Goal: Communication & Community: Answer question/provide support

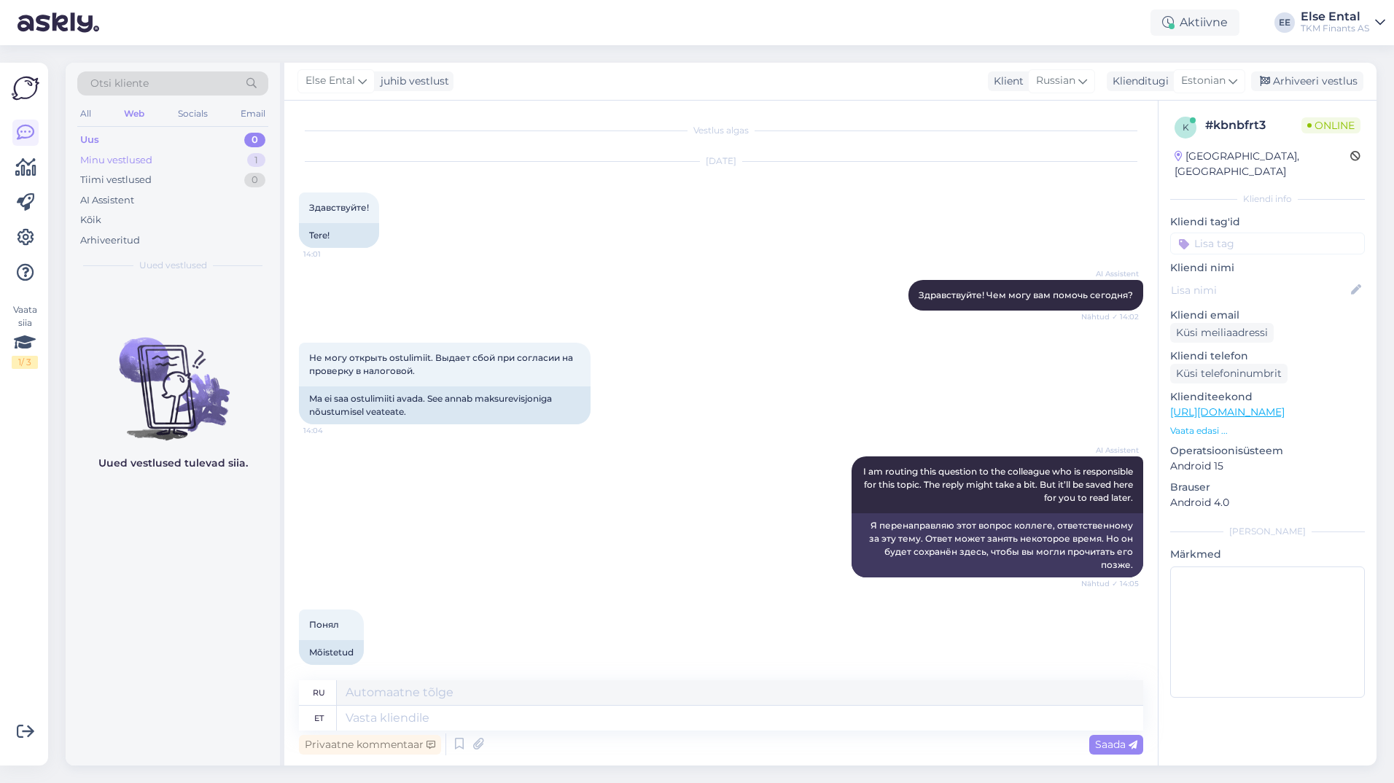
click at [124, 154] on div "Minu vestlused" at bounding box center [116, 160] width 72 height 15
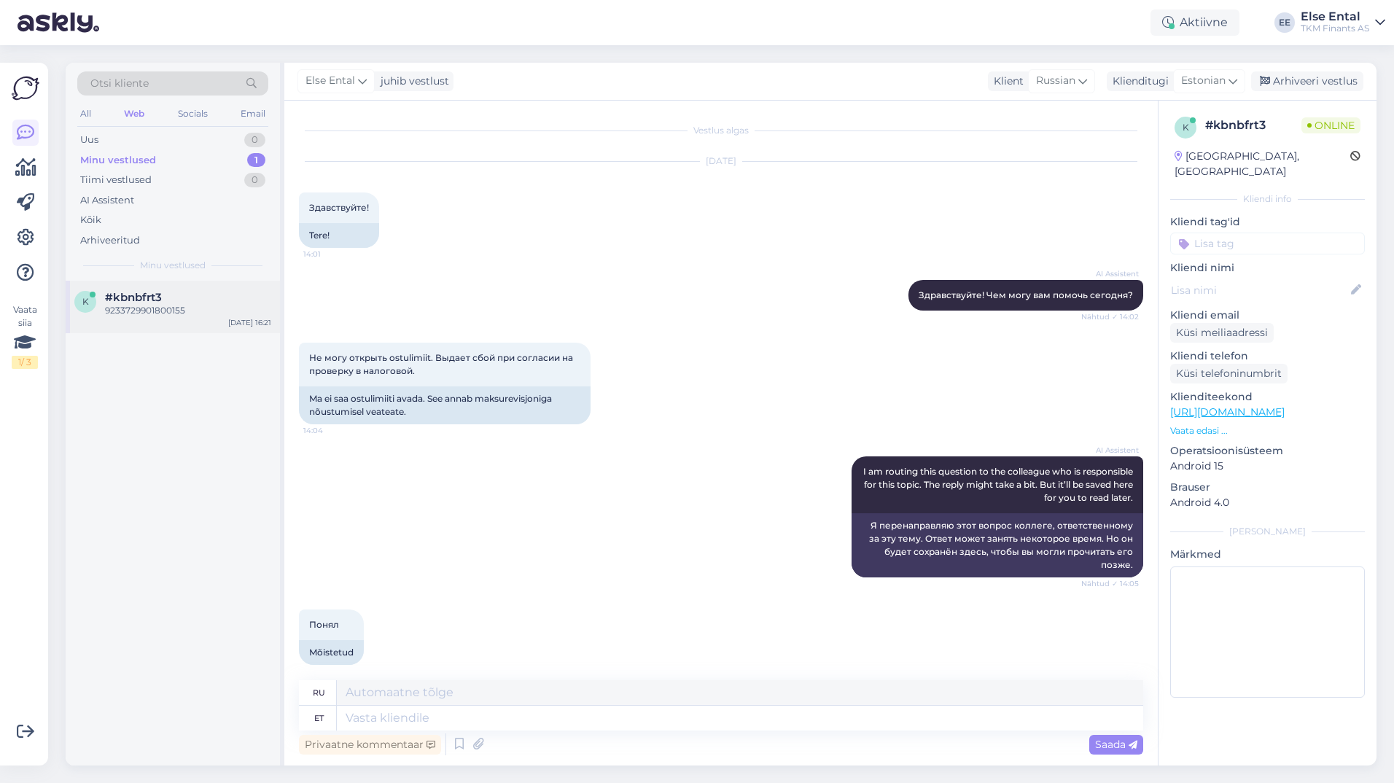
click at [119, 289] on div "k #kbnbfrt3 9233729901800155 [DATE] 16:21" at bounding box center [173, 307] width 214 height 52
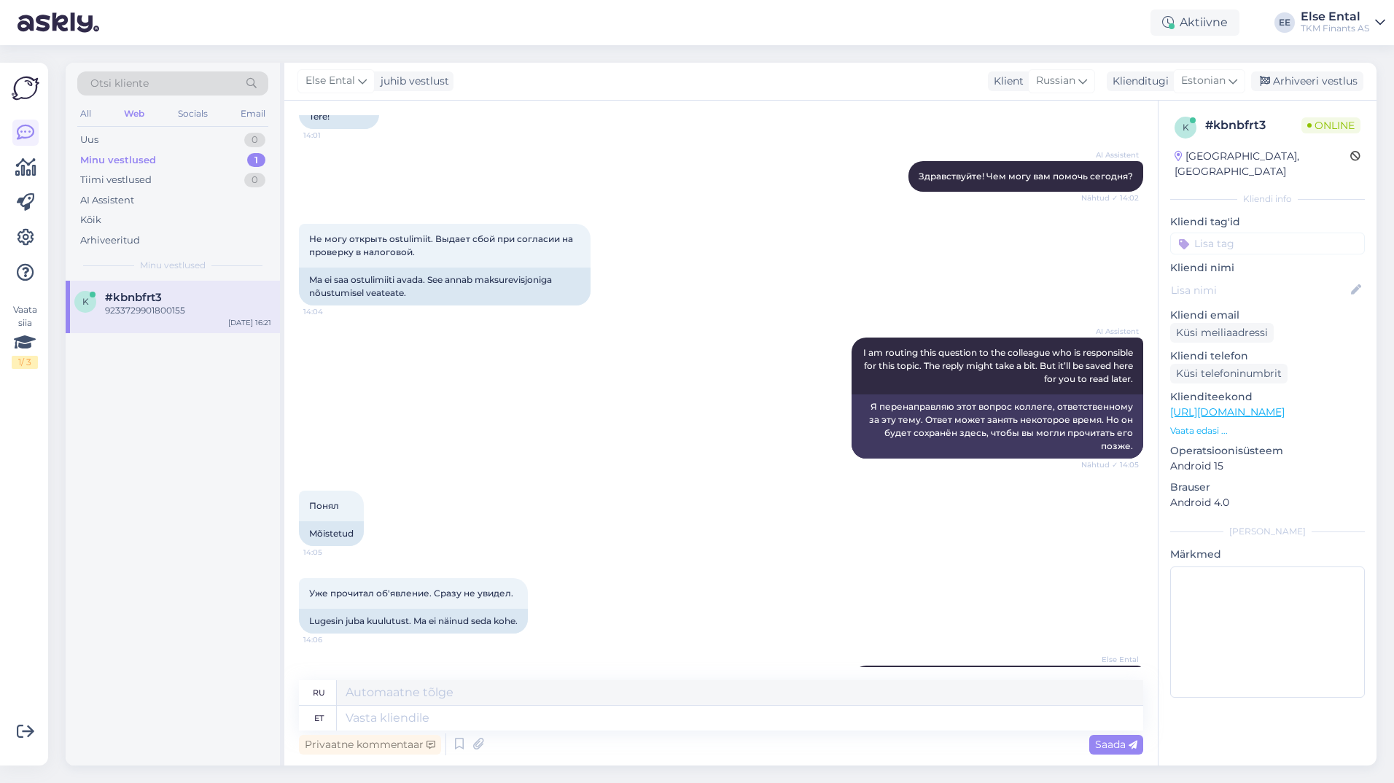
scroll to position [265, 0]
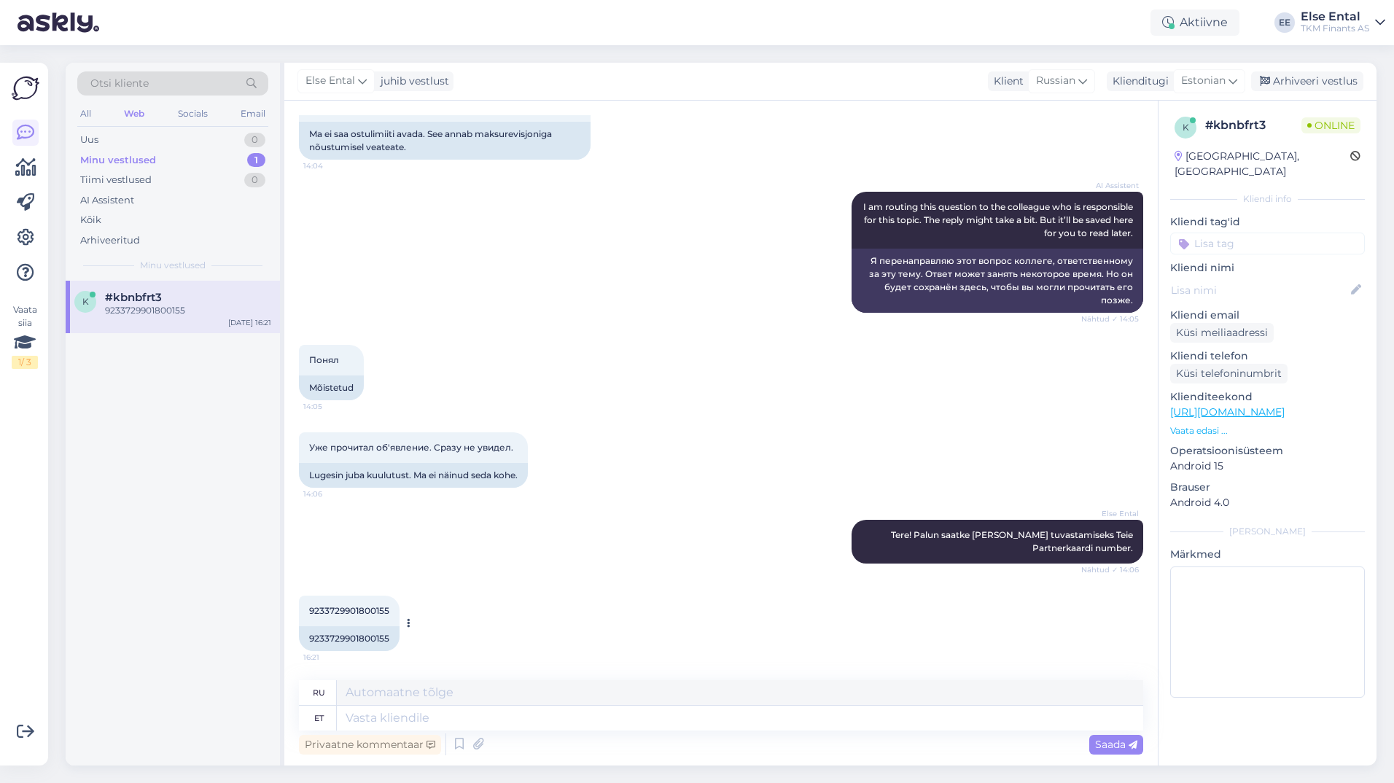
click at [354, 609] on span "9233729901800155" at bounding box center [349, 610] width 80 height 11
copy div "9233729901800155 16:21"
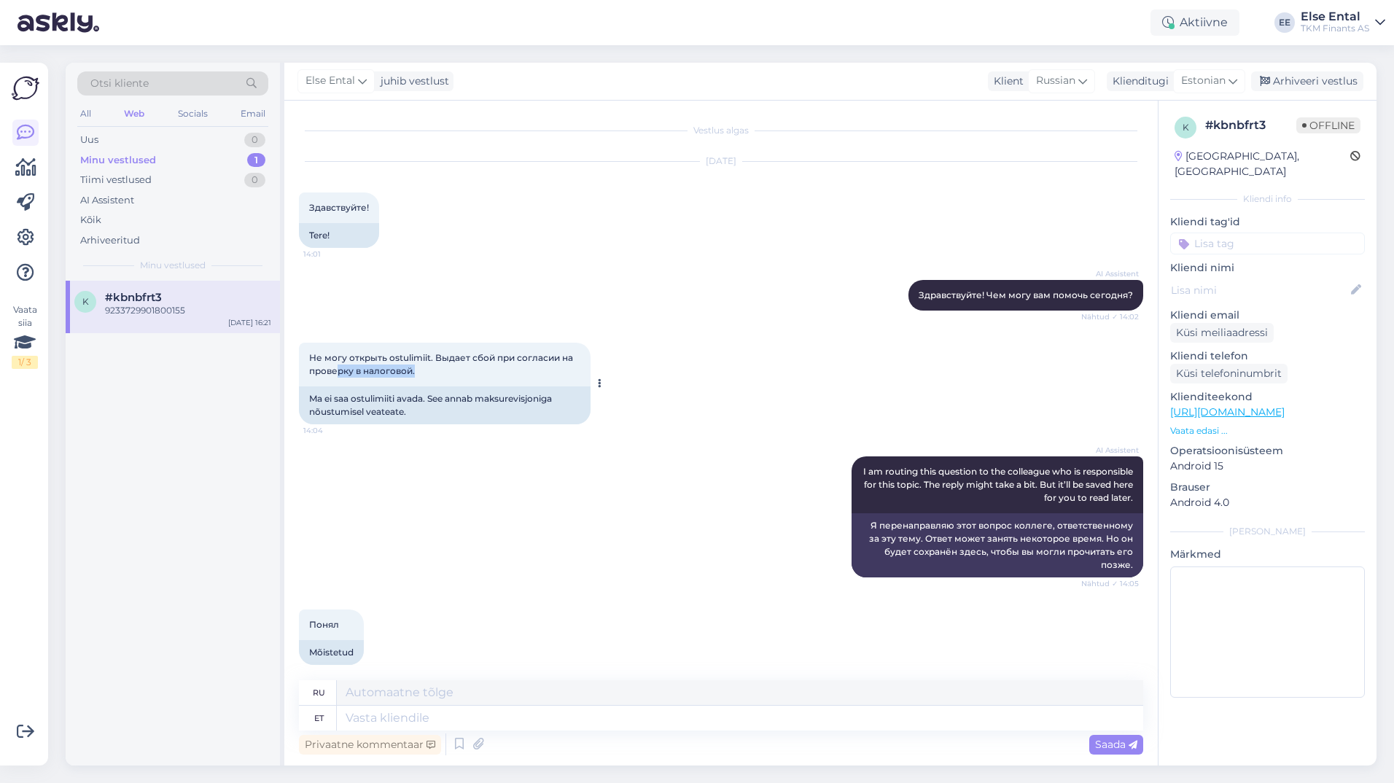
drag, startPoint x: 464, startPoint y: 382, endPoint x: 340, endPoint y: 368, distance: 125.4
click at [340, 368] on div "Не могу открыть ostulimiit. Выдает сбой при согласии на проверку в налоговой. 1…" at bounding box center [445, 365] width 292 height 44
drag, startPoint x: 340, startPoint y: 368, endPoint x: 448, endPoint y: 378, distance: 108.3
click at [448, 378] on div "Не могу открыть ostulimiit. Выдает сбой при согласии на проверку в налоговой. 1…" at bounding box center [445, 365] width 292 height 44
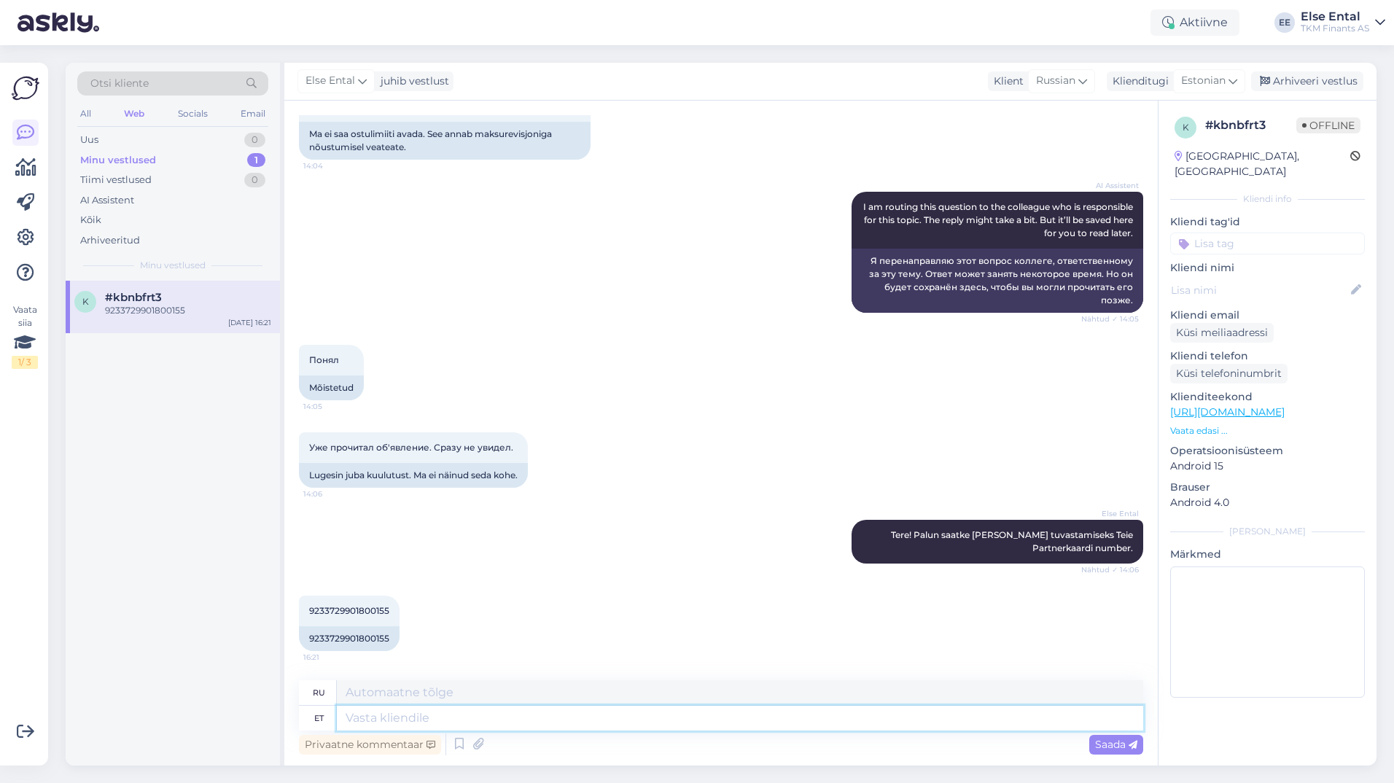
click at [397, 726] on textarea at bounding box center [740, 718] width 806 height 25
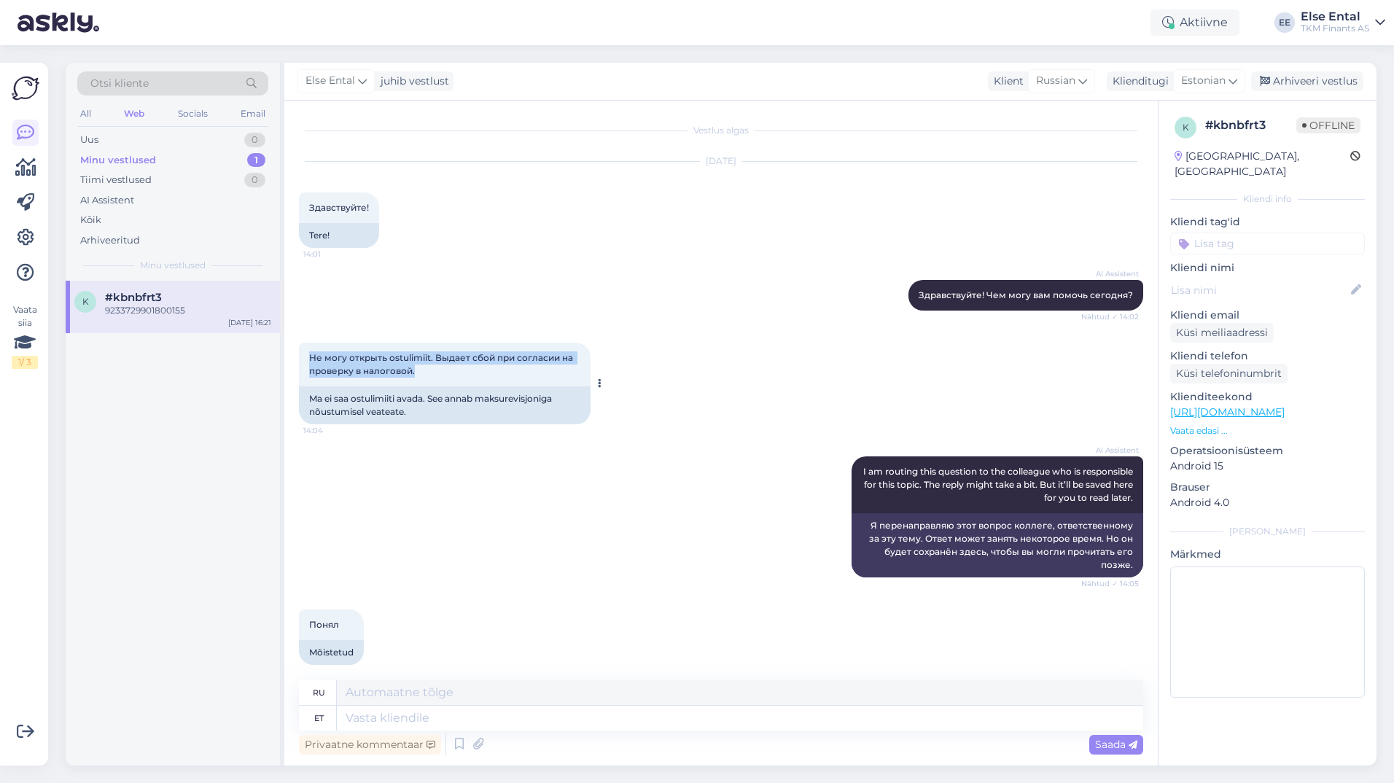
drag, startPoint x: 431, startPoint y: 376, endPoint x: 305, endPoint y: 360, distance: 127.1
click at [305, 360] on div "Не могу открыть ostulimiit. Выдает сбой при согласии на проверку в налоговой. 1…" at bounding box center [445, 365] width 292 height 44
copy span "Не могу открыть ostulimiit. Выдает сбой при согласии на проверку в налоговой."
click at [392, 713] on textarea at bounding box center [740, 718] width 806 height 25
type textarea "K"
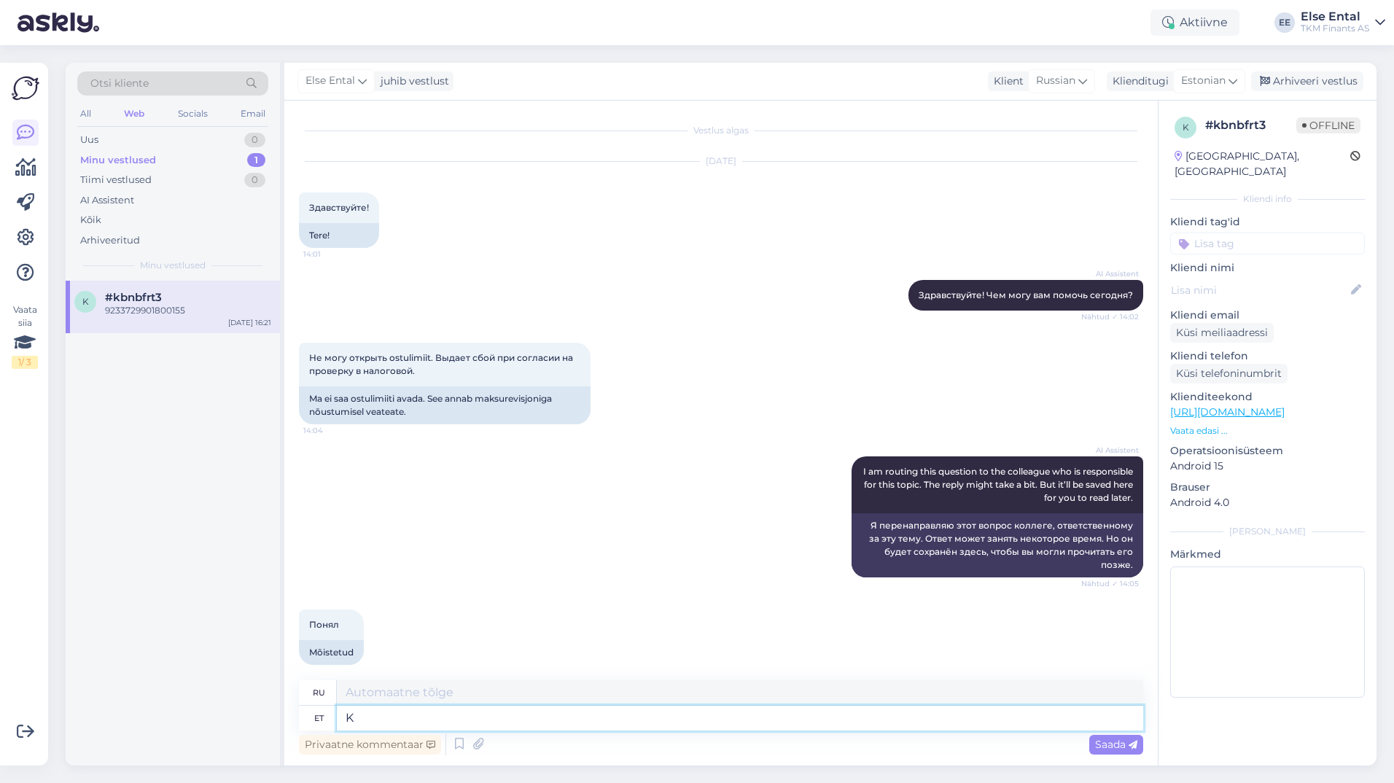
type textarea "[PERSON_NAME]"
type textarea "Võima"
type textarea "Власть"
click at [447, 715] on textarea "Võima" at bounding box center [740, 718] width 806 height 25
type textarea "Võimalusel"
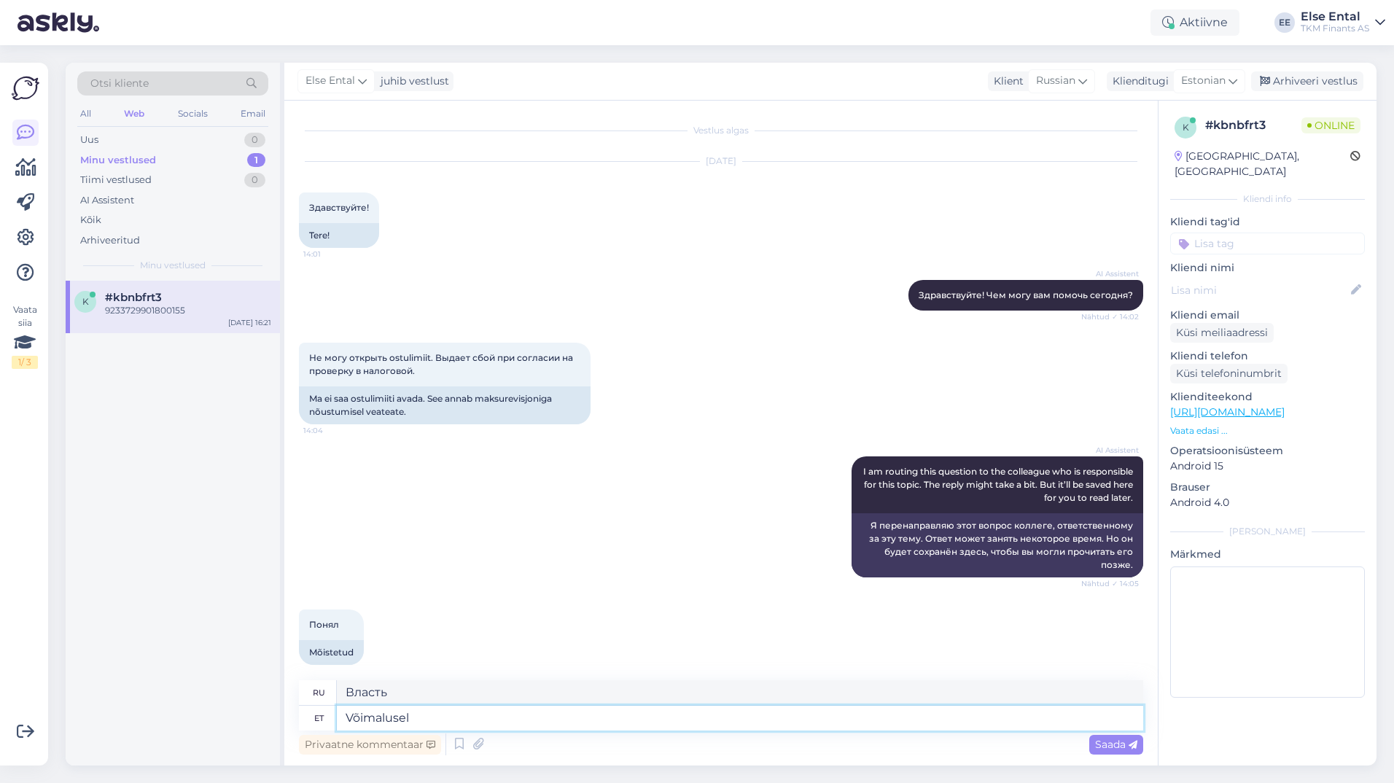
type textarea "Если возможно"
type textarea "Võimalusel proovige ka"
type textarea "Если возможно, попробуйте"
type textarea "Võimalusel proovige kasutada"
type textarea "Если возможно, попробуйте использовать"
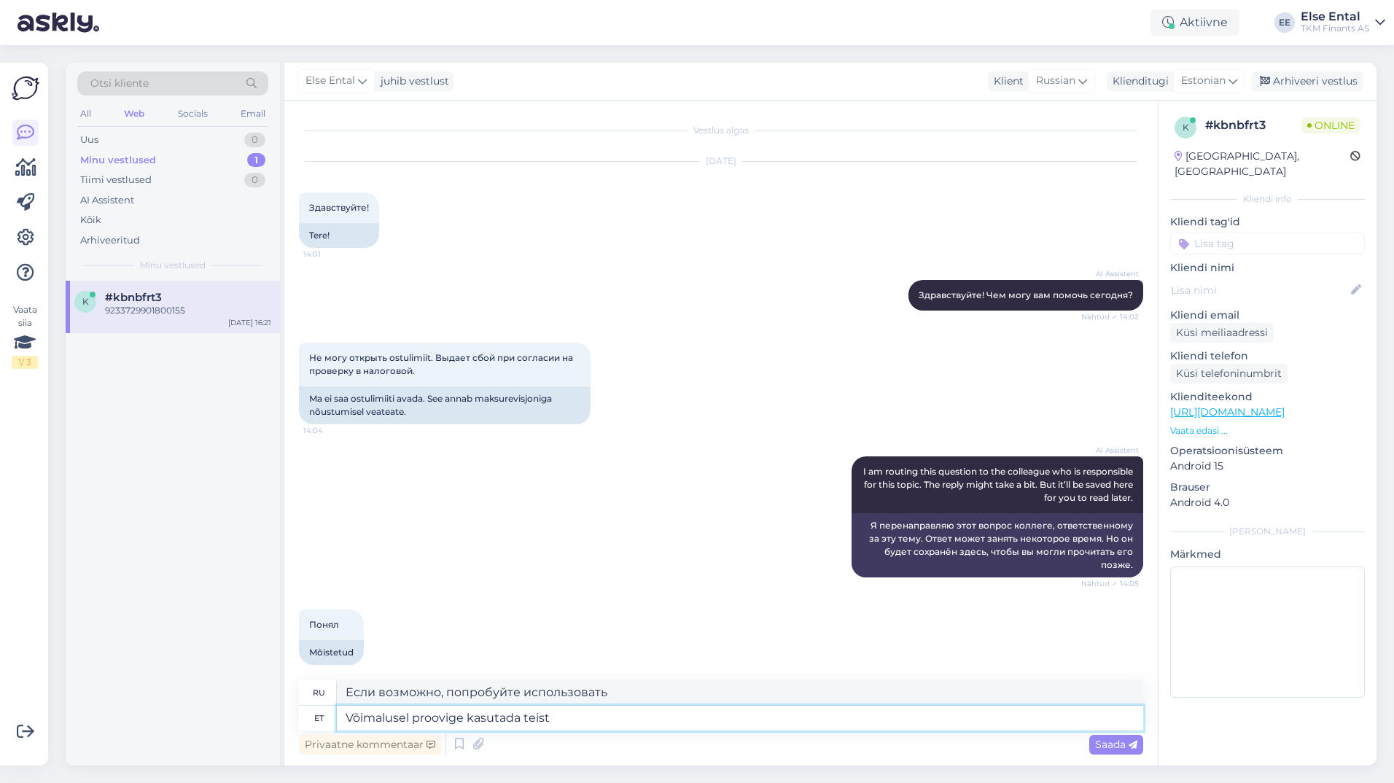
type textarea "Võimalusel proovige kasutada teist s"
type textarea "Если возможно, попробуйте использовать другой"
type textarea "Võimalusel proovige kasutada teist seadet v"
type textarea "Если возможно, попробуйте использовать другое устройство."
type textarea "Võimalusel proovige kasutada teist seadet või"
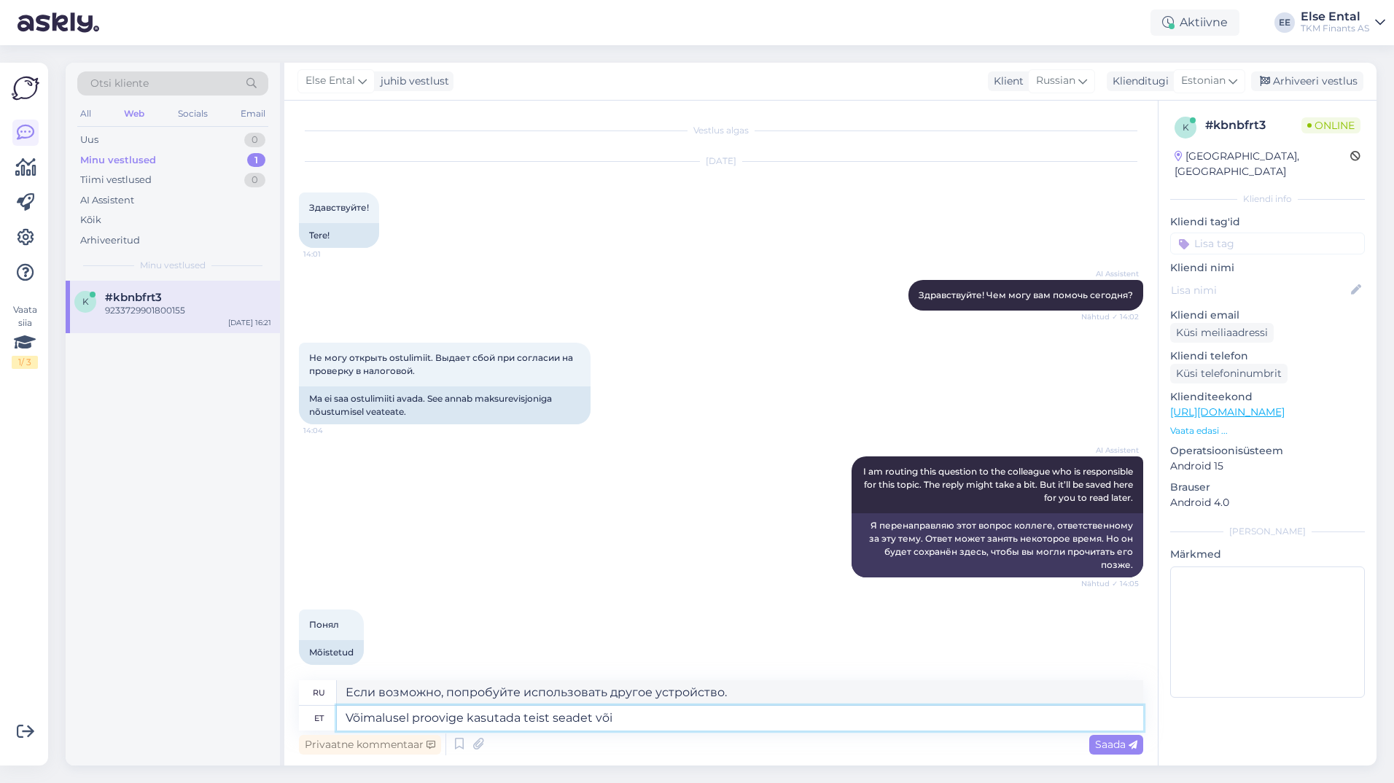
type textarea "Если возможно, попробуйте использовать другое устройство или"
type textarea "Võimalusel proovige kasutada teist seadet või [PERSON_NAME]"
type textarea "Если возможно, попробуйте использовать другое устройство или браузер."
click at [708, 717] on textarea "Võimalusel proovige kasutada teist seadet või brauserit" at bounding box center [740, 718] width 806 height 25
type textarea "Võimalusel proovige kasutada teist seadet või brauserit või"
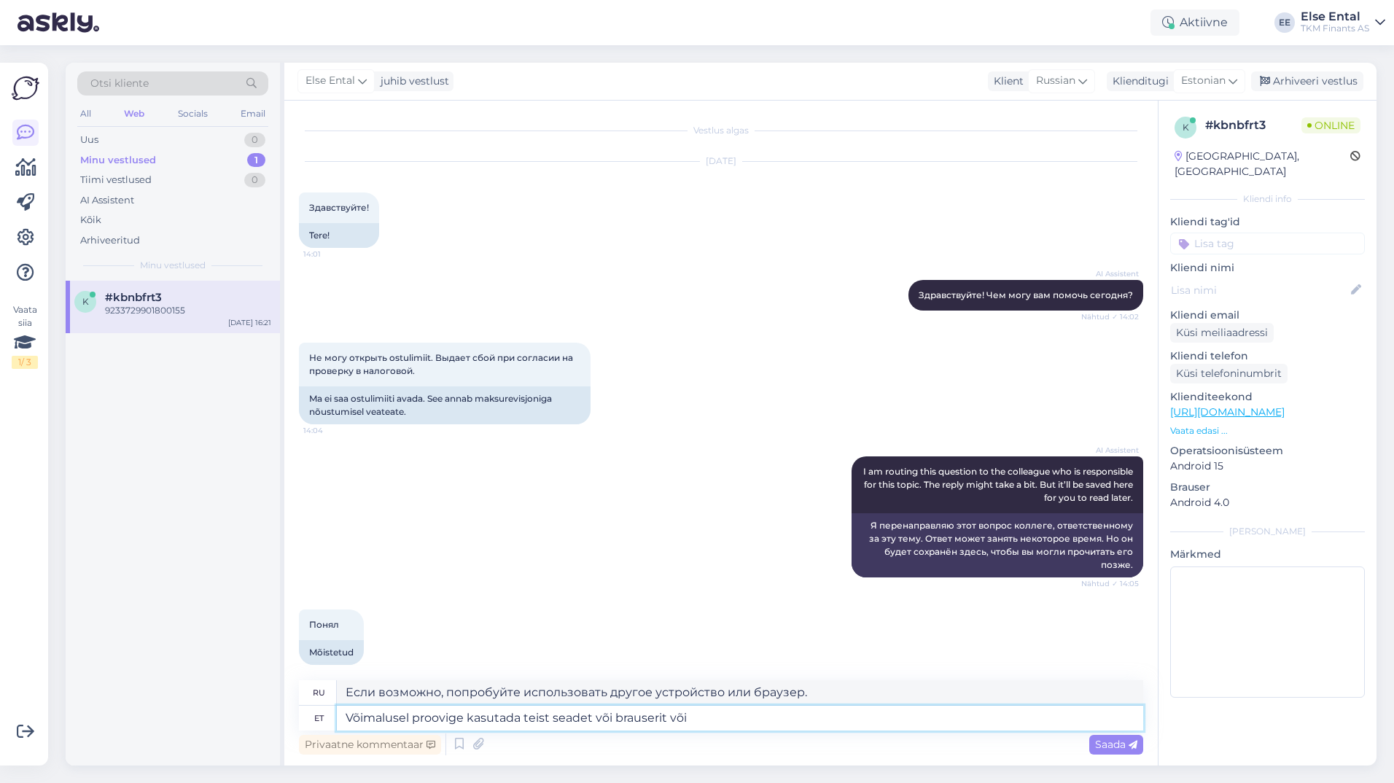
type textarea "Если возможно, попробуйте использовать другое устройство или браузер, или"
type textarea "Võimalusel proovige kasutada teist seadet või brauserit või tehke r"
type textarea "Если возможно, попробуйте использовать другое устройство или браузер, или сдела…"
type textarea "Võimalusel proovige kasutada teist seadet või brauserit või tehke rakendusele r"
type textarea "Если возможно, попробуйте использовать другое устройство или браузер либо запус…"
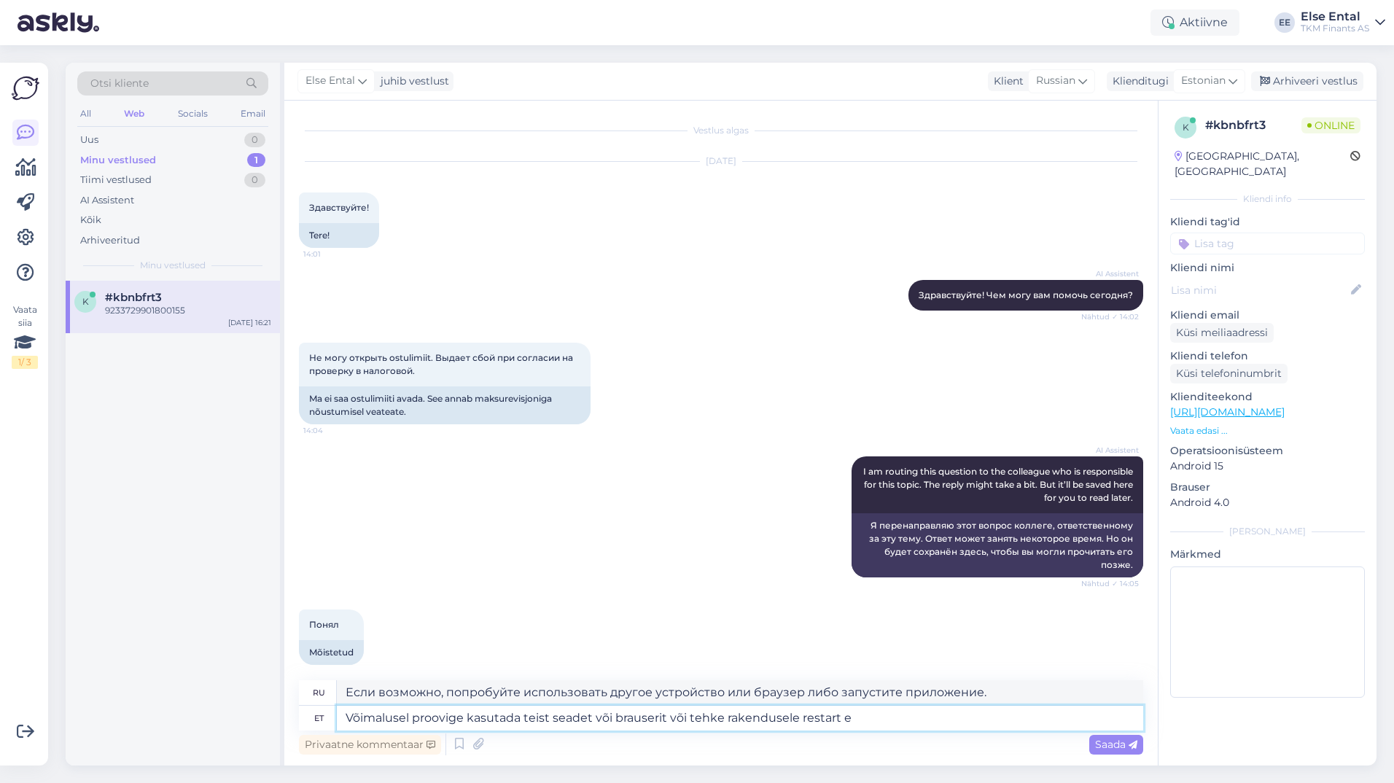
type textarea "Võimalusel proovige kasutada teist seadet või brauserit või tehke rakendusele r…"
type textarea "Если возможно, попробуйте использовать другое устройство или браузер или переза…"
type textarea "Võimalusel proovige kasutada teist seadet või brauserit või tehke rakendusele r…"
type textarea "Если возможно, попробуйте использовать другое устройство или браузер либо перез…"
type textarea "Võimalusel proovige kasutada teist seadet või brauserit või tehke rakendusele r…"
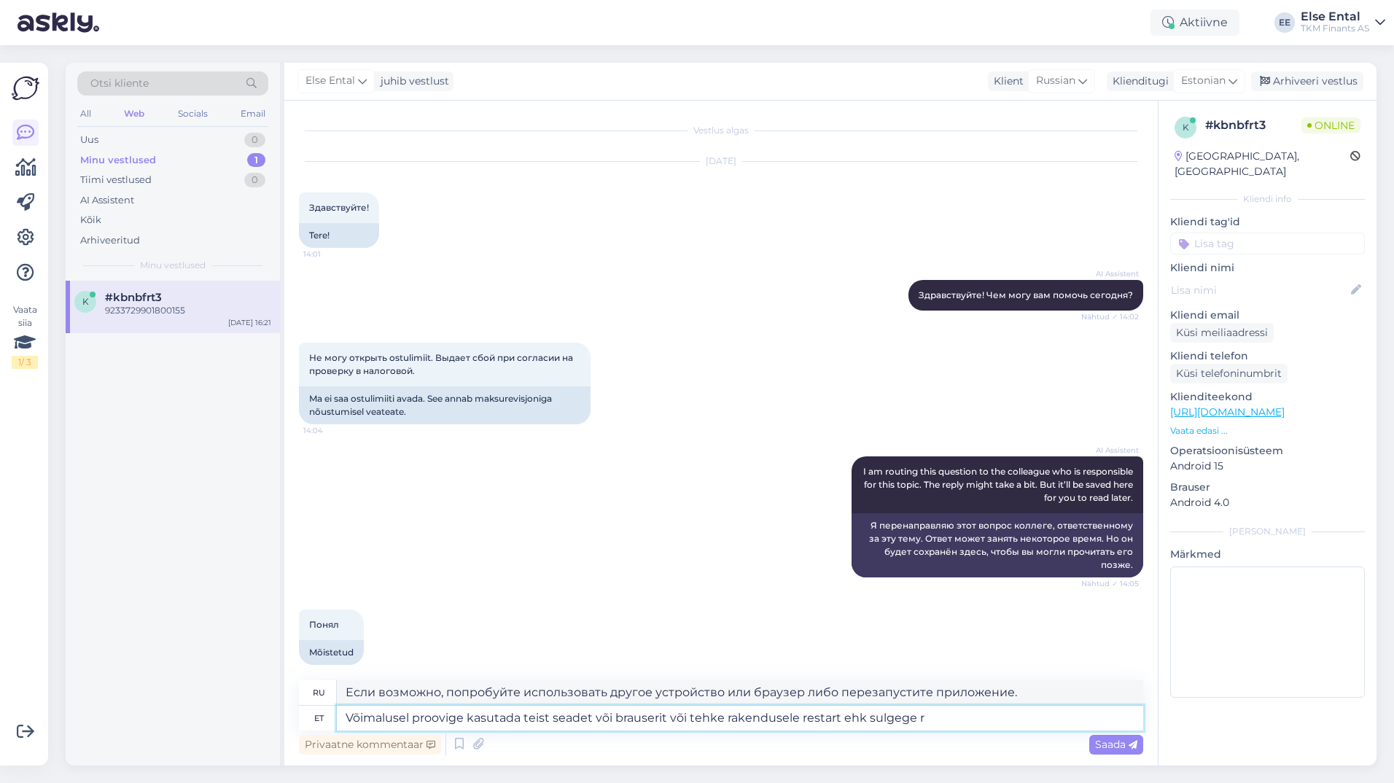
type textarea "Если возможно, попробуйте использовать другое устройство или браузер либо перез…"
type textarea "Võimalusel proovige kasutada teist seadet või brauserit või tehke rakendusele r…"
type textarea "Если возможно, попробуйте использовать другое устройство или браузер либо перез…"
type textarea "Võimalusel proovige kasutada teist seadet või brauserit või tehke rakendusele r…"
type textarea "Если возможно, попробуйте использовать другое устройство или браузер либо перез…"
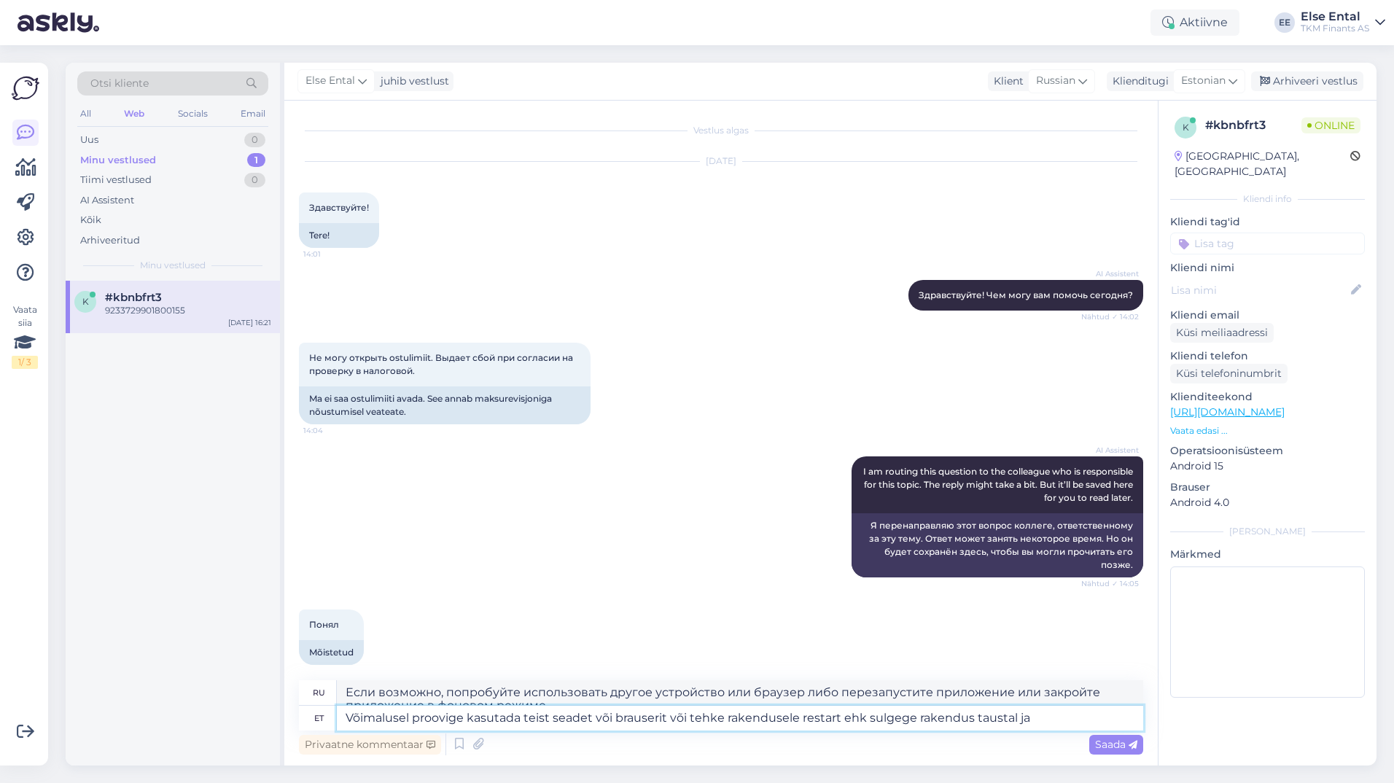
type textarea "Võimalusel proovige kasutada teist seadet või brauserit või tehke rakendusele r…"
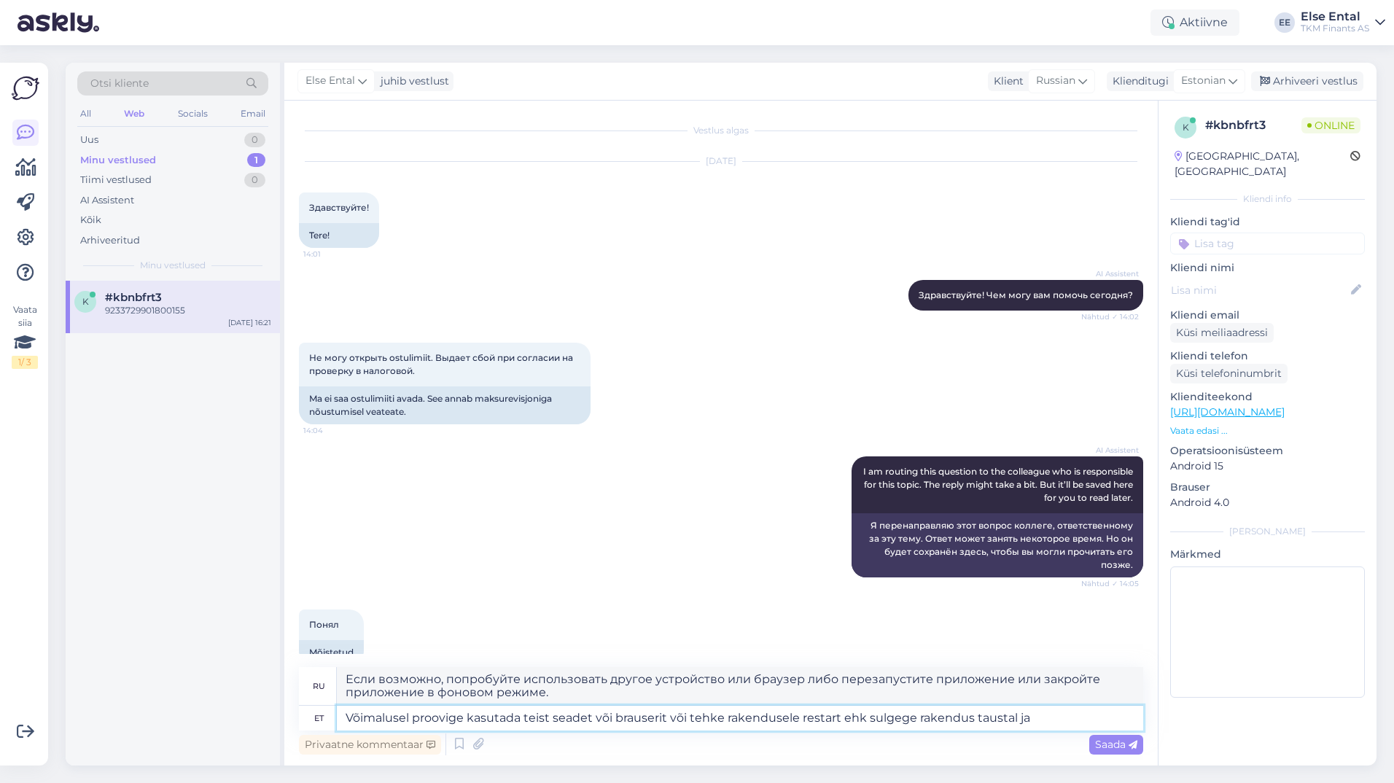
type textarea "Если возможно, попробуйте использовать другое устройство или браузер или переза…"
type textarea "Võimalusel proovige kasutada teist seadet või brauserit või tehke rakendusele r…"
type textarea "Если возможно, попробуйте использовать другое устройство или браузер либо перез…"
type textarea "Võimalusel proovige kasutada teist seadet või brauserit või tehke rakendusele r…"
type textarea "Если возможно, попробуйте использовать другое устройство или браузер либо перез…"
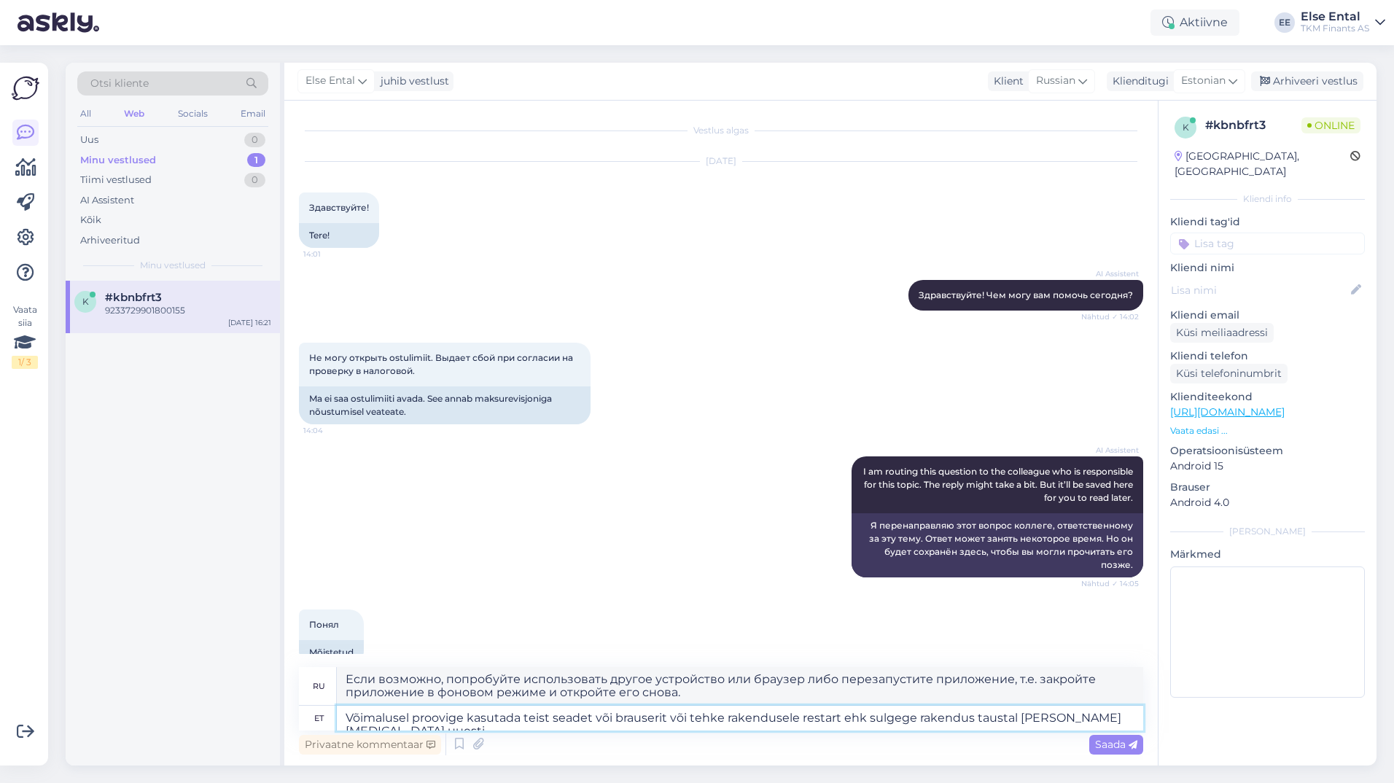
click at [1114, 714] on textarea "Võimalusel proovige kasutada teist seadet või brauserit või tehke rakendusele r…" at bounding box center [740, 718] width 806 height 25
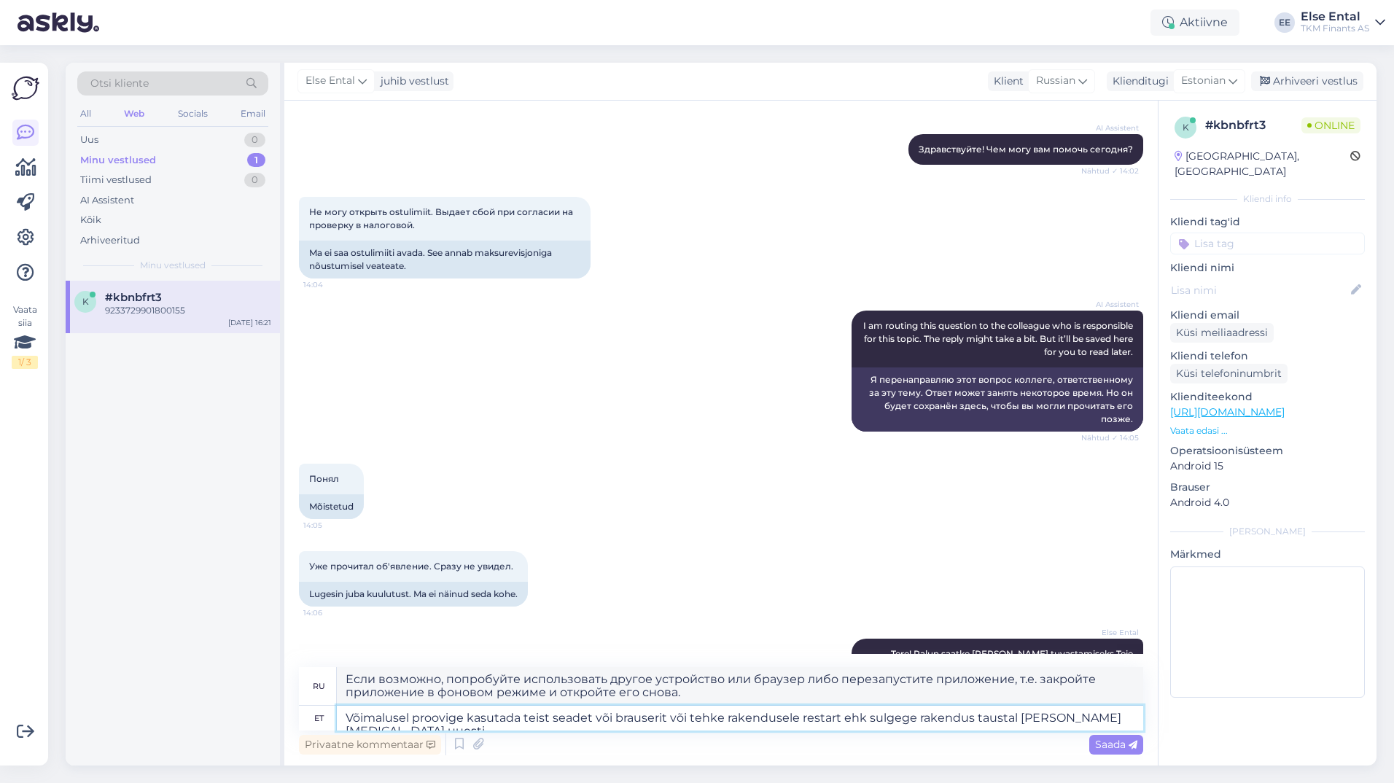
scroll to position [278, 0]
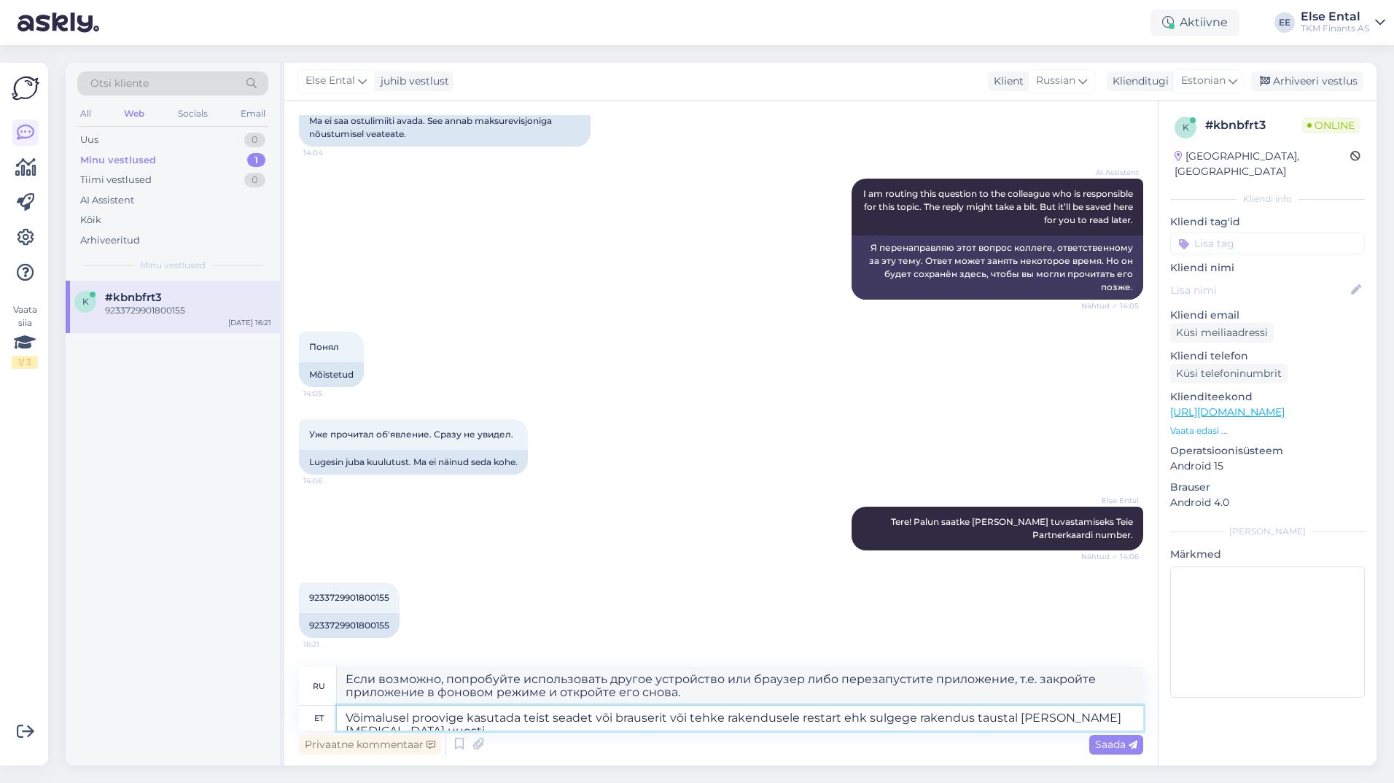
click at [614, 717] on textarea "Võimalusel proovige kasutada teist seadet või brauserit või tehke rakendusele r…" at bounding box center [740, 718] width 806 height 25
type textarea "Võimalusel proovige kasutada teist seadet või teist brauserit või tehke rakendu…"
click at [1120, 741] on span "Saada" at bounding box center [1116, 744] width 42 height 13
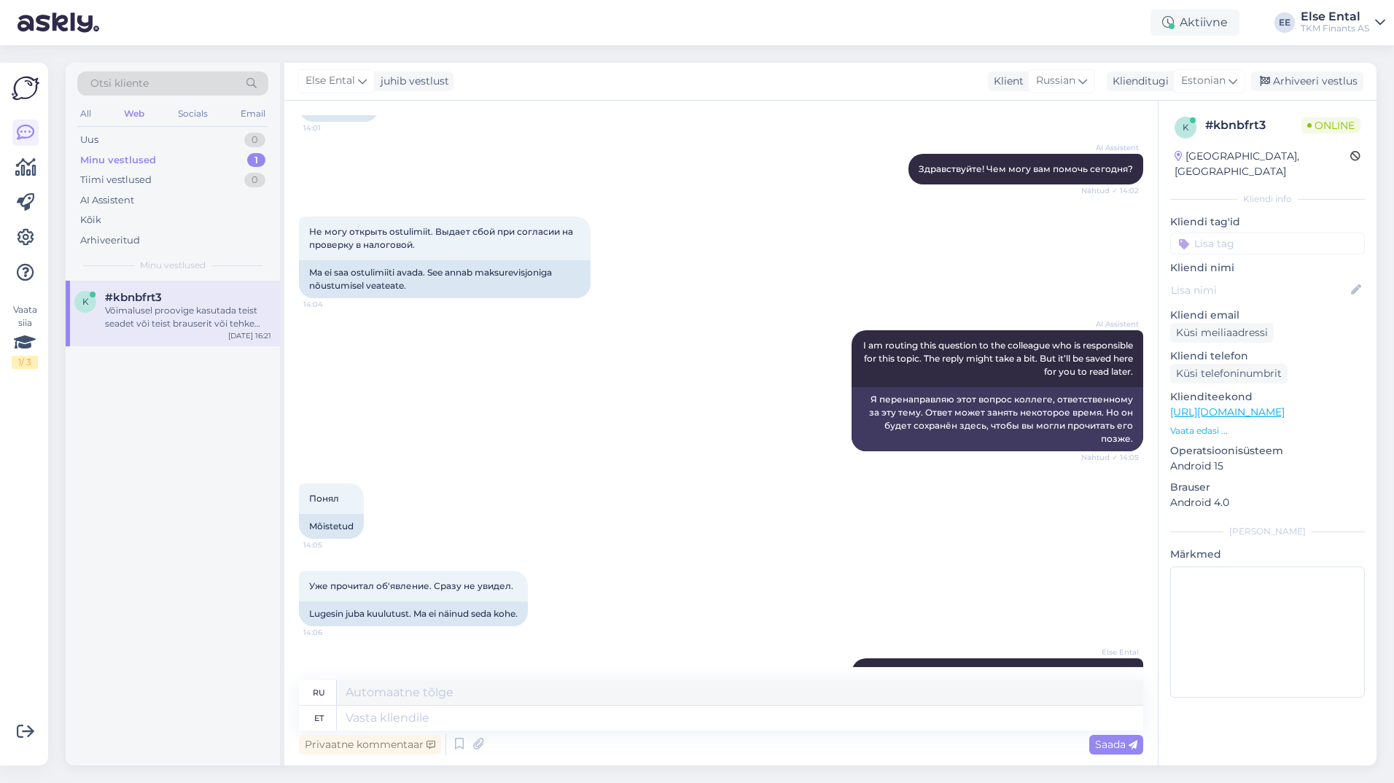
scroll to position [418, 0]
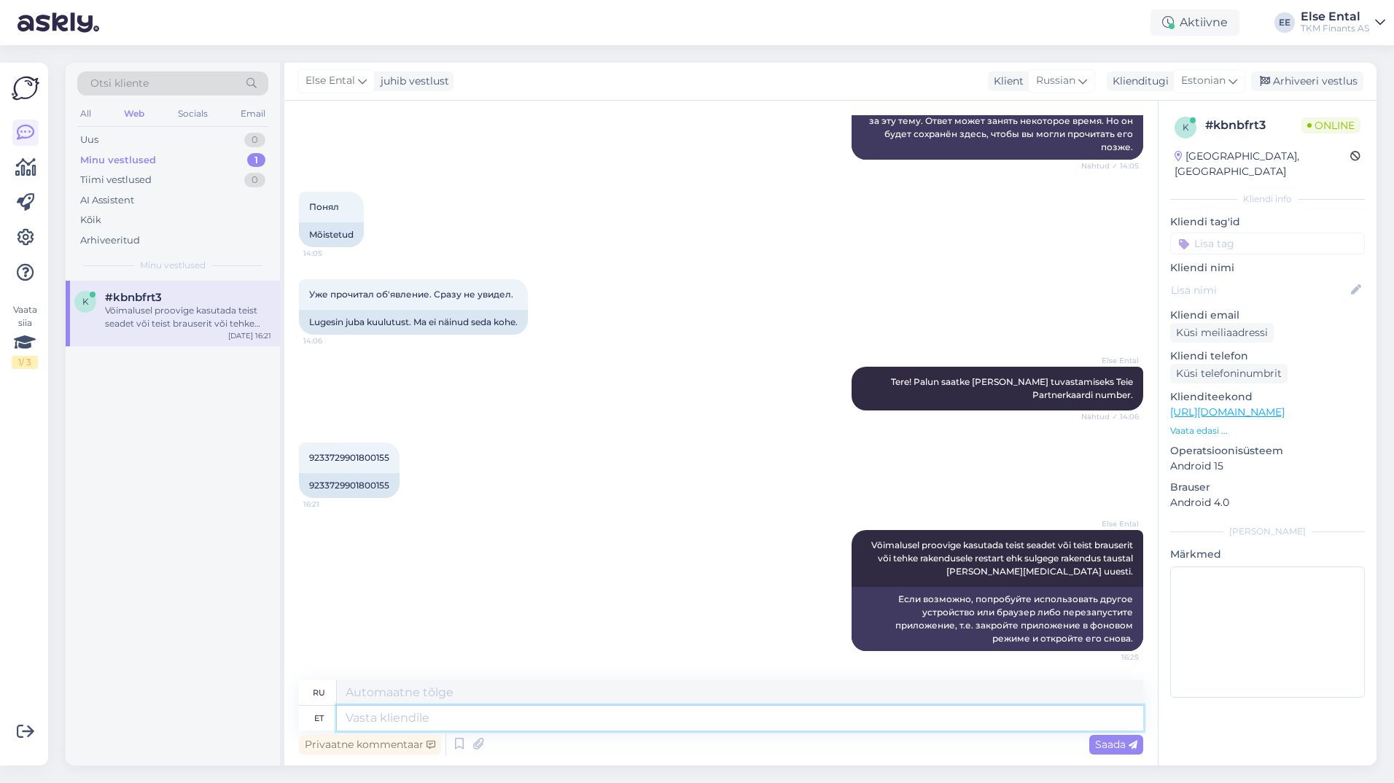
click at [539, 727] on textarea at bounding box center [740, 718] width 806 height 25
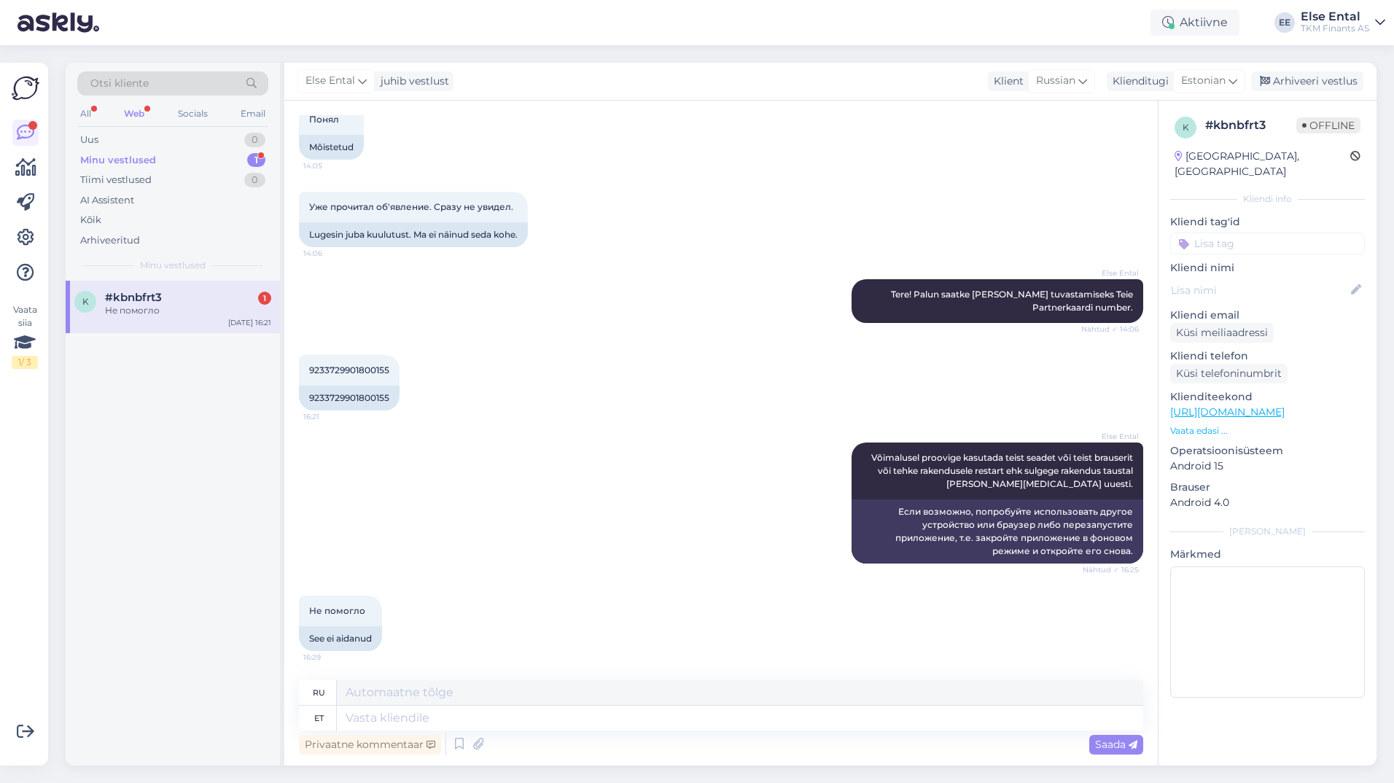
click at [200, 311] on div "Не помогло" at bounding box center [188, 310] width 166 height 13
click at [418, 722] on textarea at bounding box center [740, 718] width 806 height 25
click at [423, 711] on textarea at bounding box center [740, 718] width 806 height 25
click at [458, 714] on textarea at bounding box center [740, 718] width 806 height 25
click at [120, 237] on div "Arhiveeritud" at bounding box center [110, 240] width 60 height 15
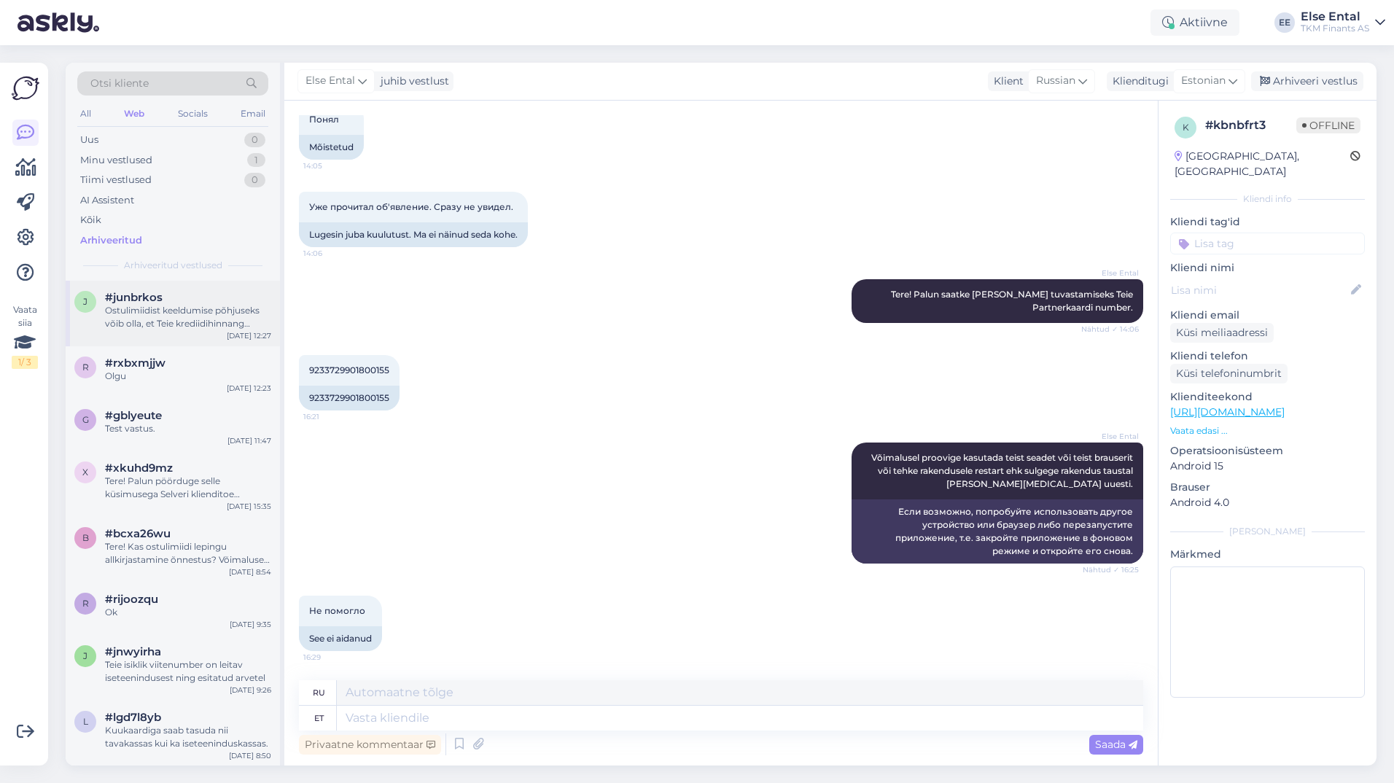
click at [141, 305] on div "Ostulimiidist keeldumise põhjuseks võib olla, et Teie krediidihinnang ostulimii…" at bounding box center [188, 317] width 166 height 26
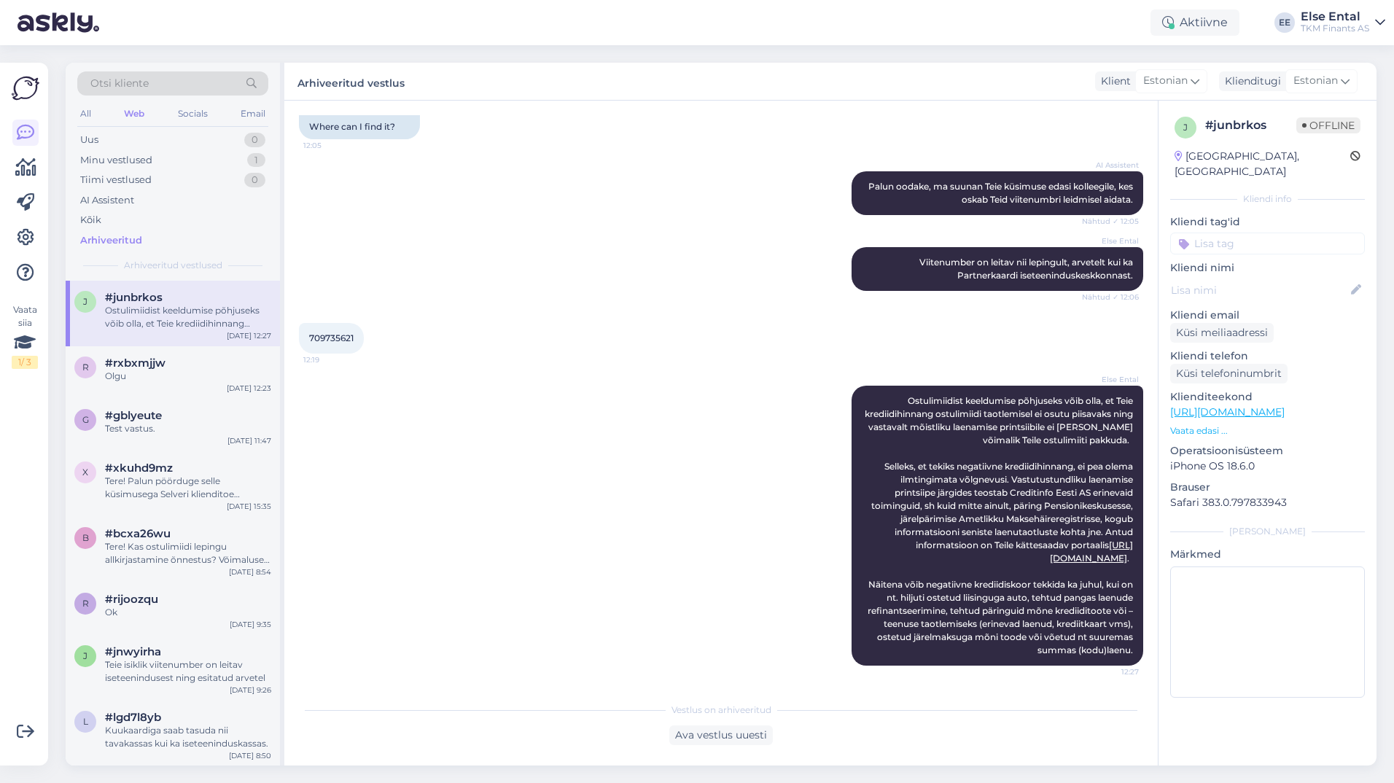
scroll to position [29, 0]
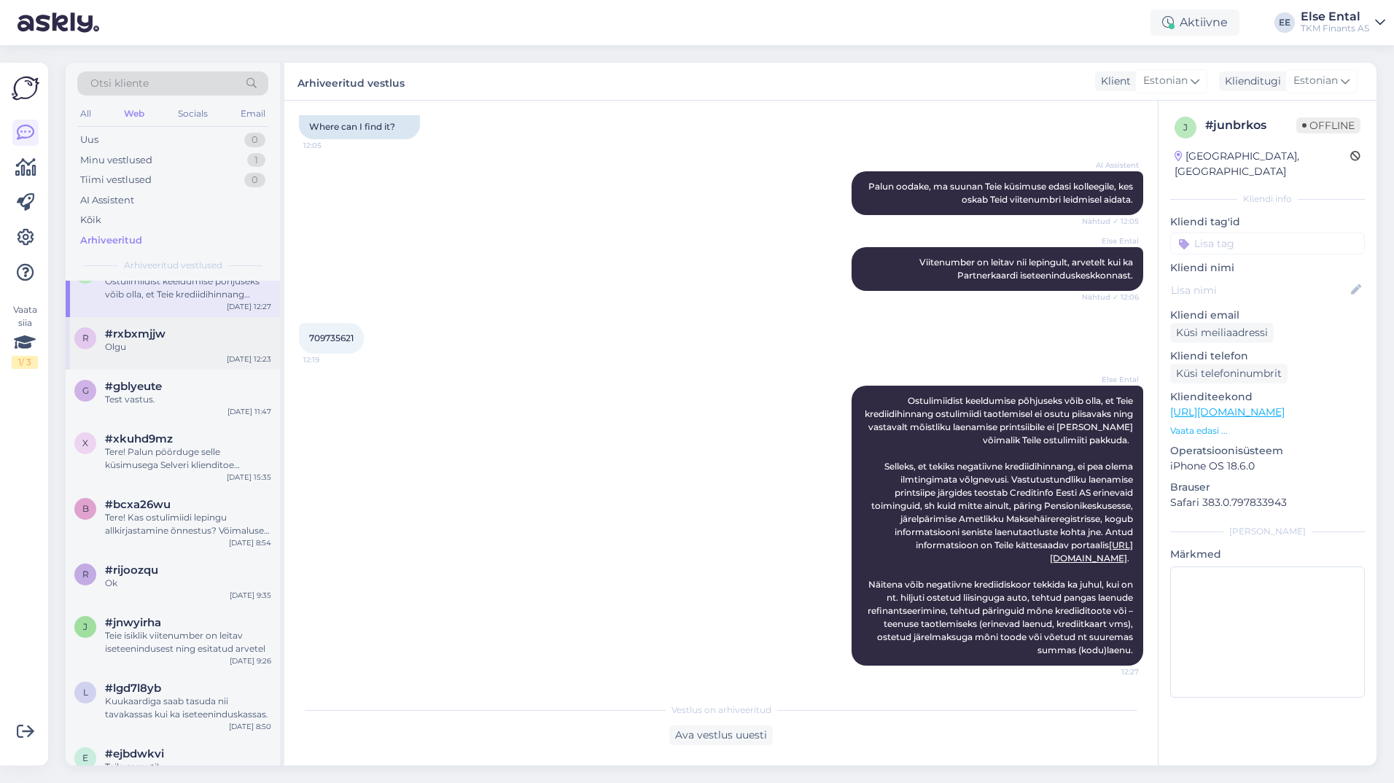
click at [150, 333] on span "#rxbxmjjw" at bounding box center [135, 333] width 60 height 13
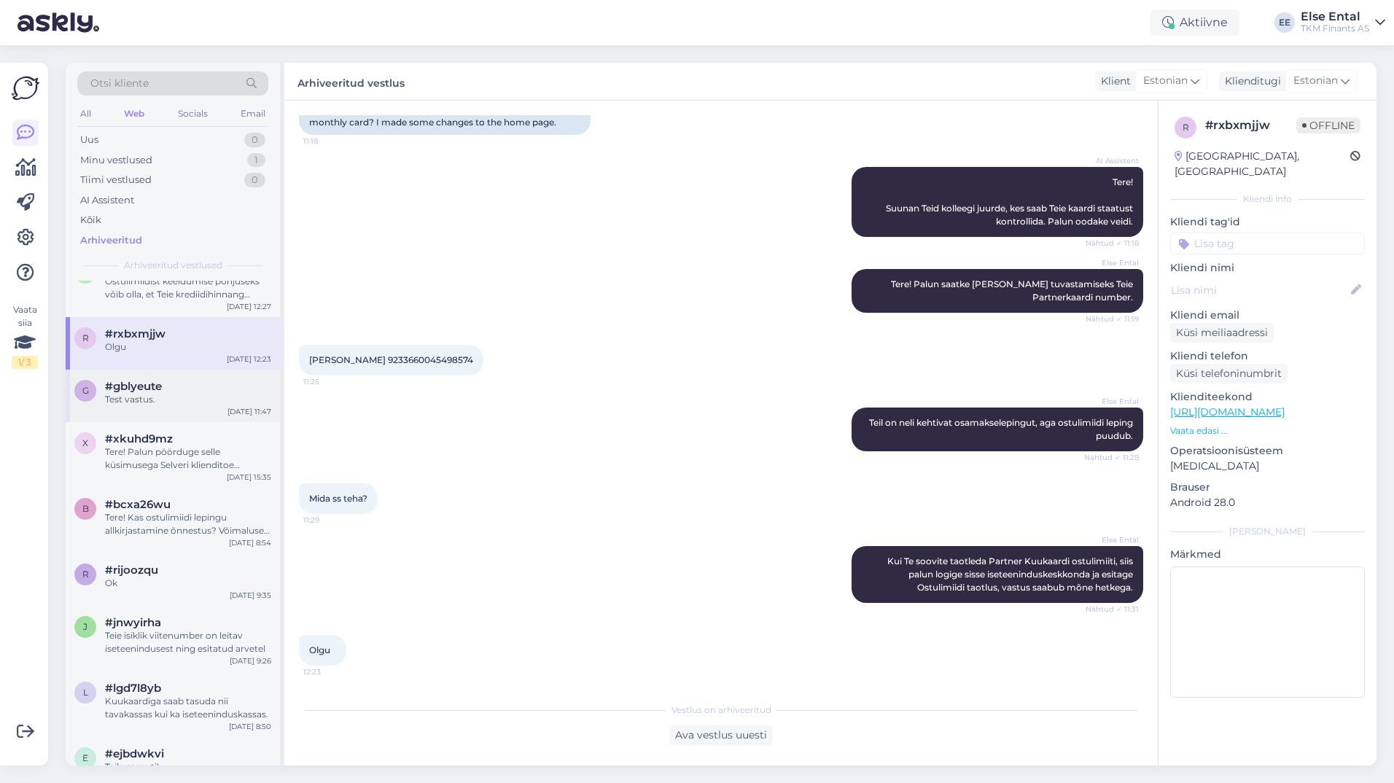
scroll to position [139, 0]
click at [139, 388] on span "#gblyeute" at bounding box center [133, 386] width 57 height 13
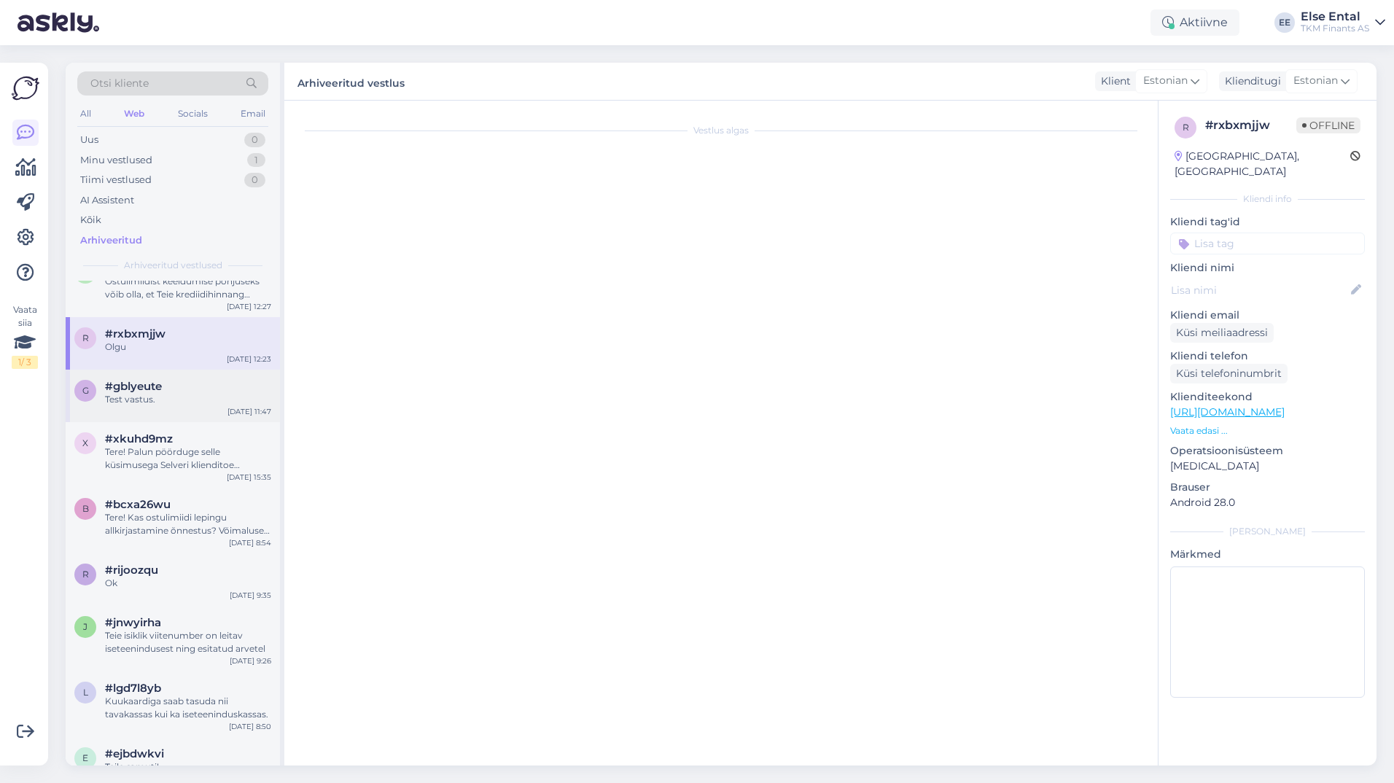
scroll to position [0, 0]
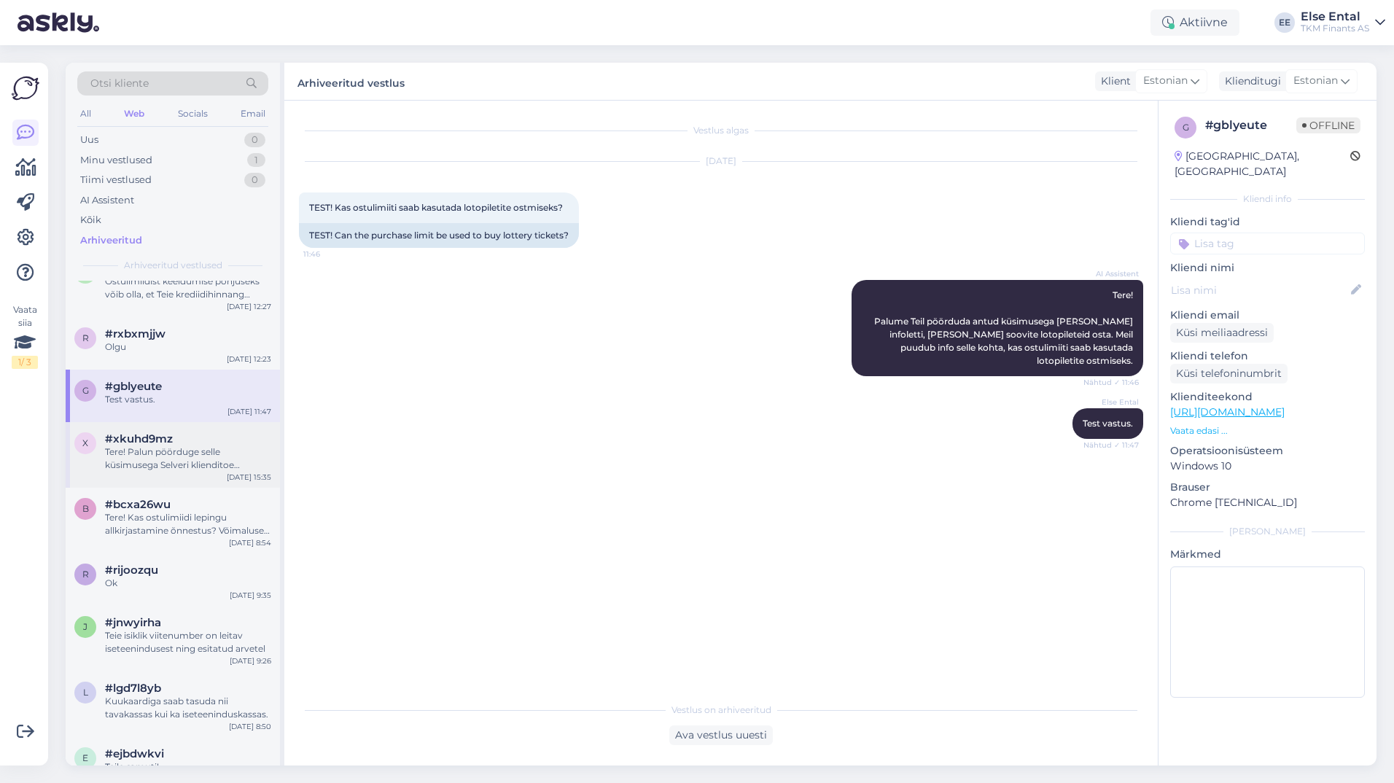
click at [145, 449] on div "Tere! Palun pöörduge selle küsimusega Selveri klienditoe [PERSON_NAME] telefoni…" at bounding box center [188, 458] width 166 height 26
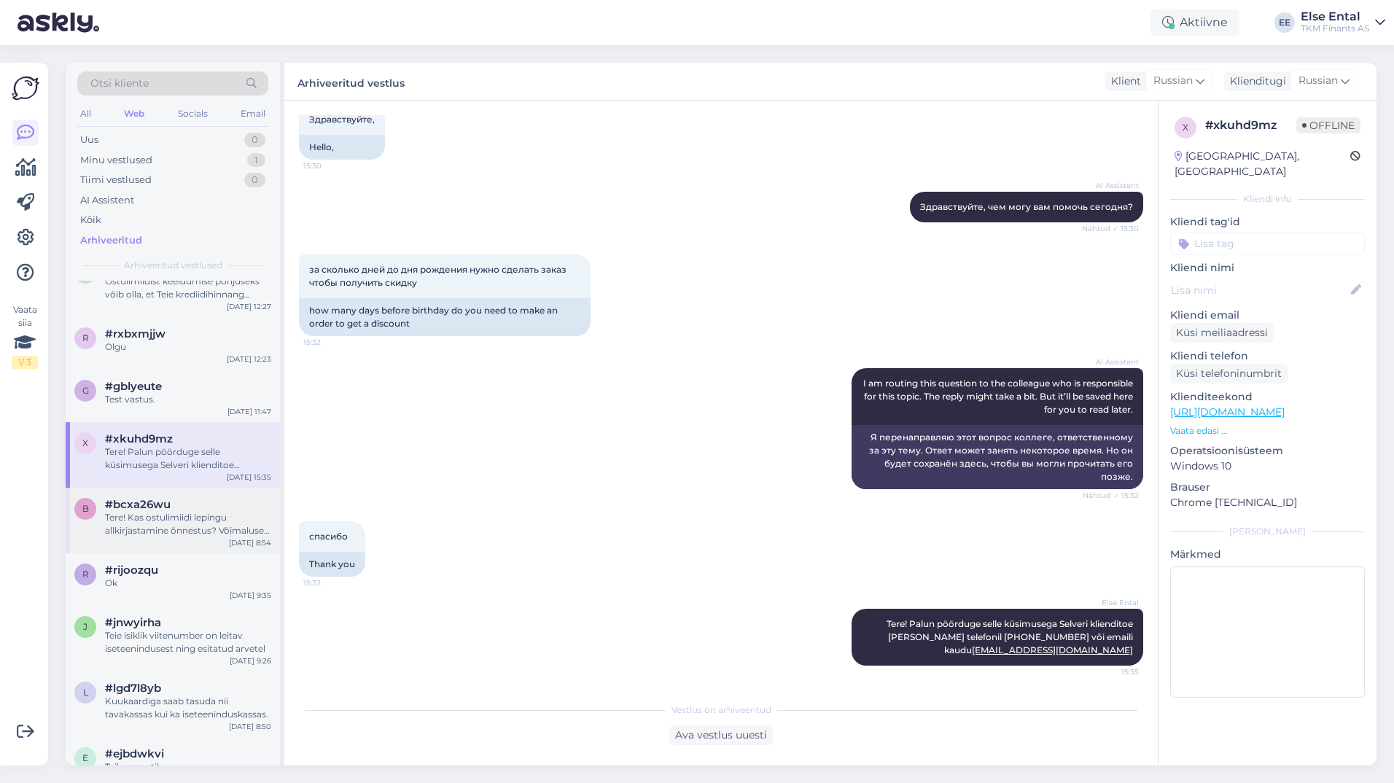
click at [150, 514] on div "Tere! Kas ostulimiidi lepingu allkirjastamine õnnestus? Võimalusel palun proovi…" at bounding box center [188, 524] width 166 height 26
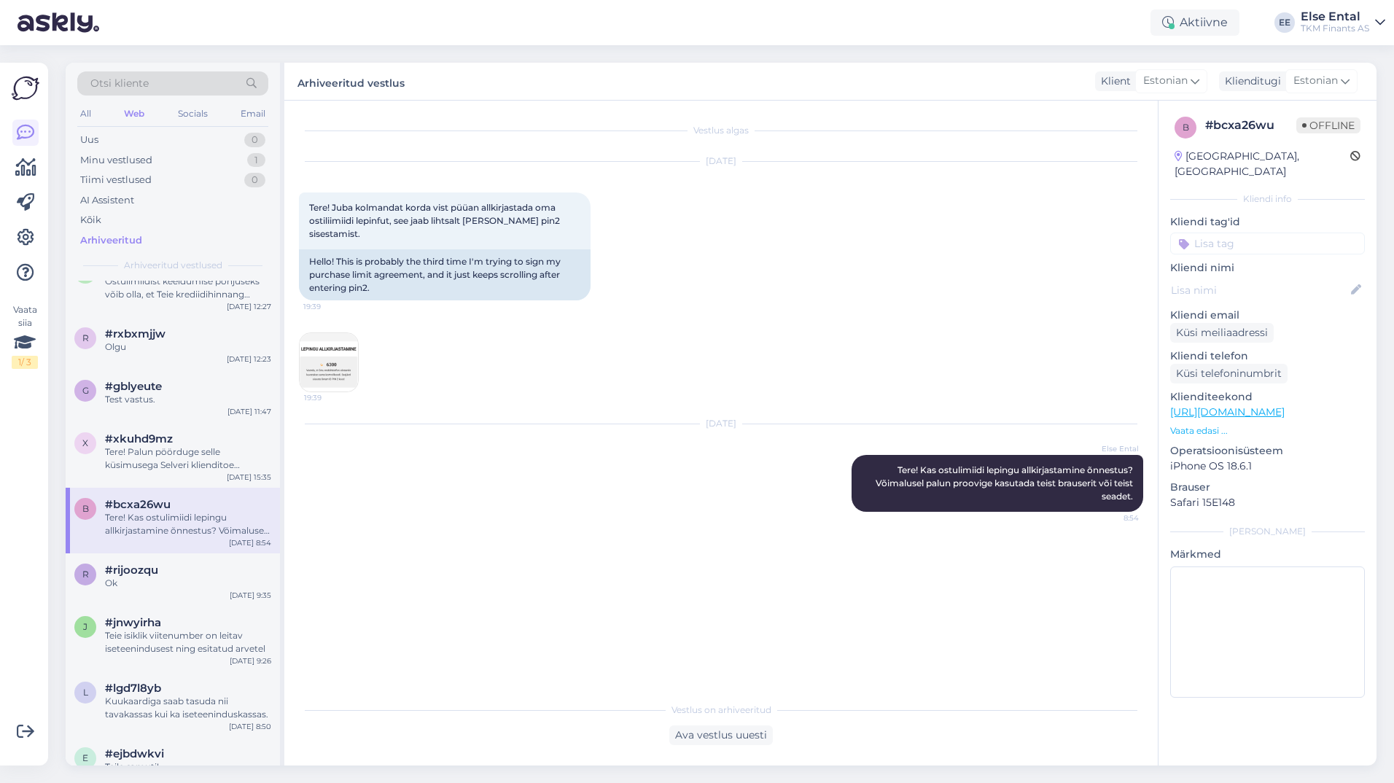
scroll to position [0, 0]
click at [185, 582] on div "Ok" at bounding box center [188, 583] width 166 height 13
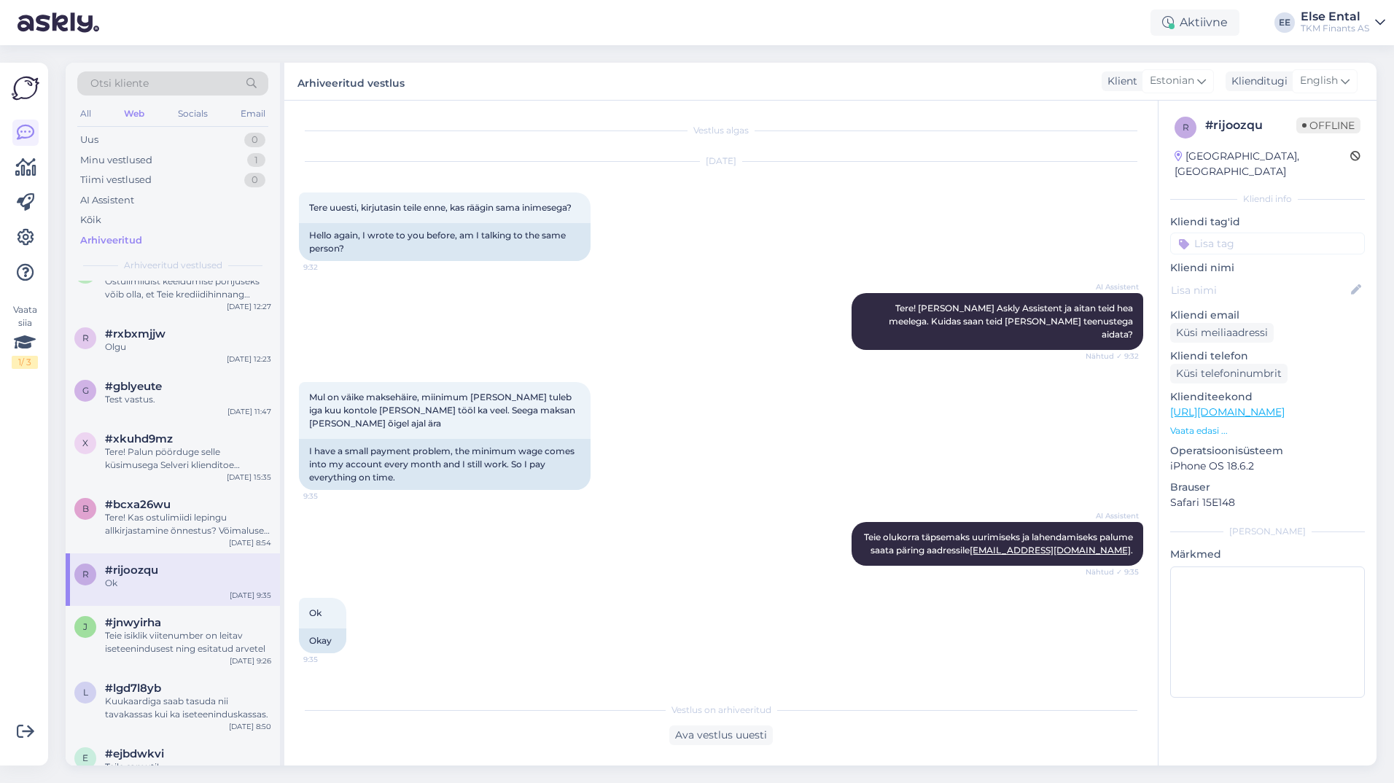
scroll to position [175, 0]
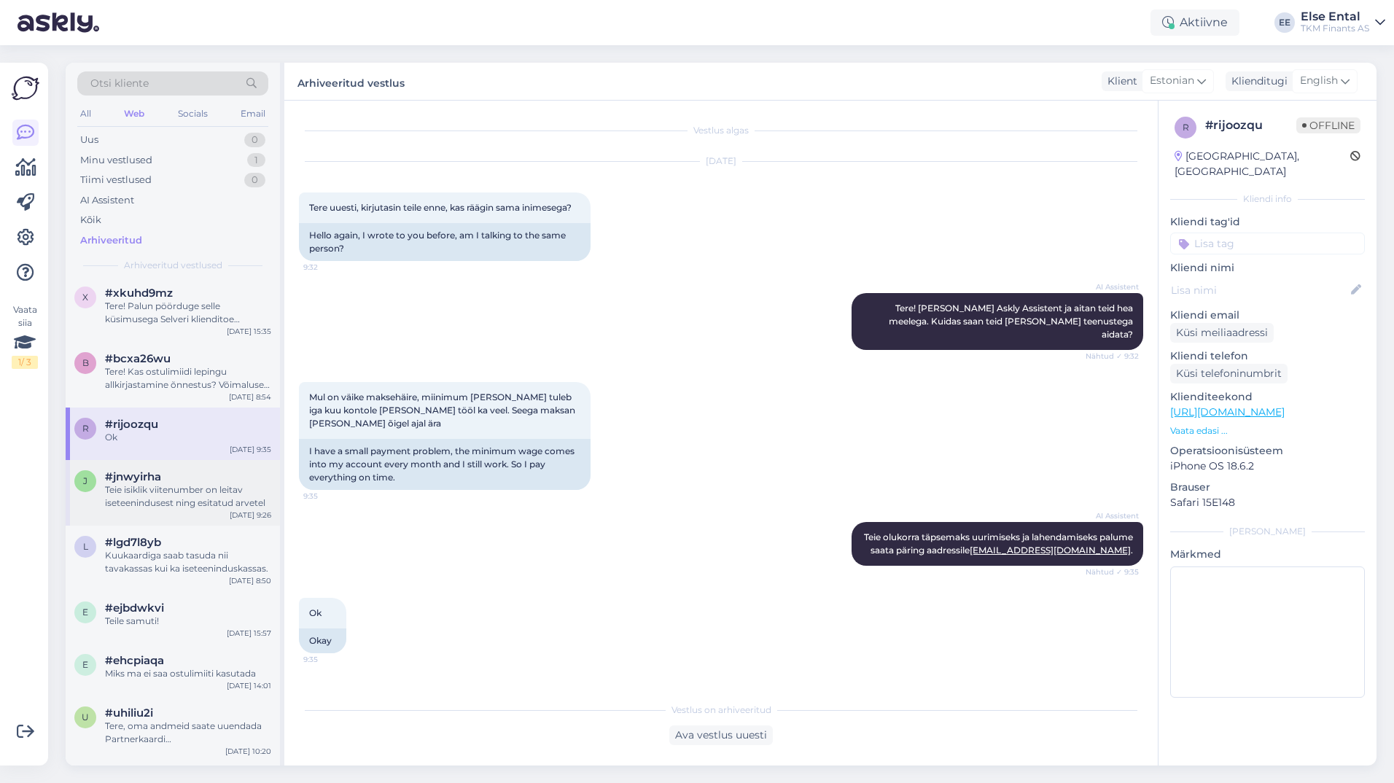
click at [164, 488] on div "Teie isiklik viitenumber on leitav iseteenindusest ning esitatud arvetel" at bounding box center [188, 496] width 166 height 26
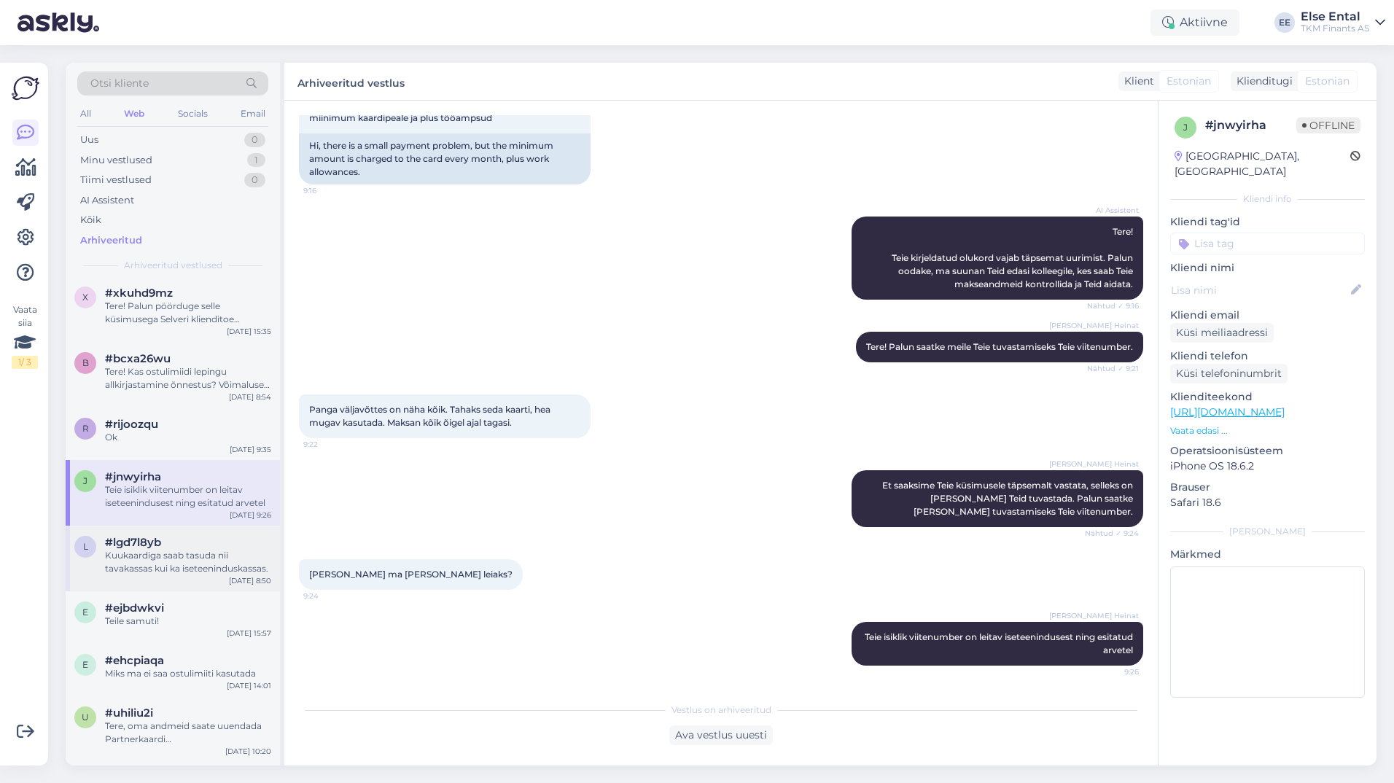
click at [173, 534] on div "l #lgd7l8yb Kuukaardiga saab tasuda nii tavakassas kui ka iseteeninduskassas. […" at bounding box center [173, 559] width 214 height 66
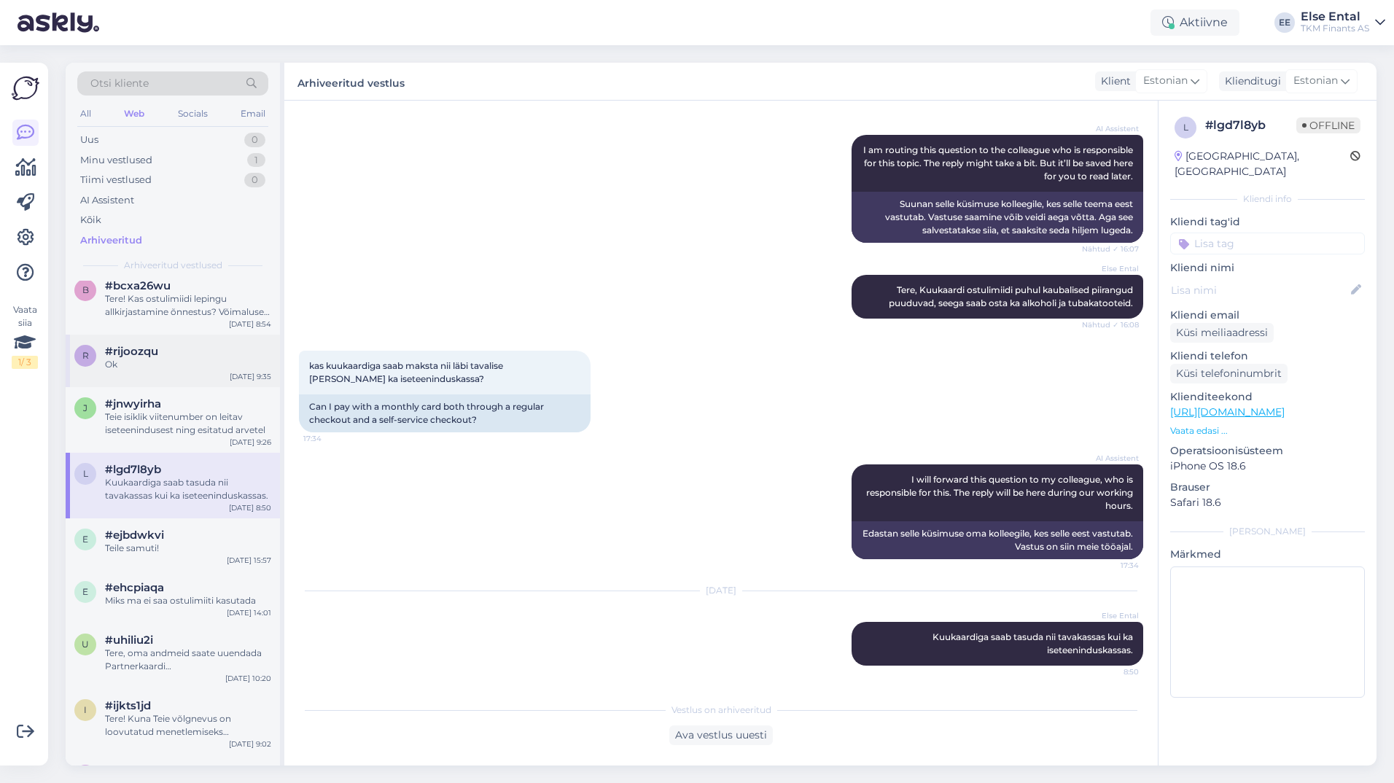
scroll to position [321, 0]
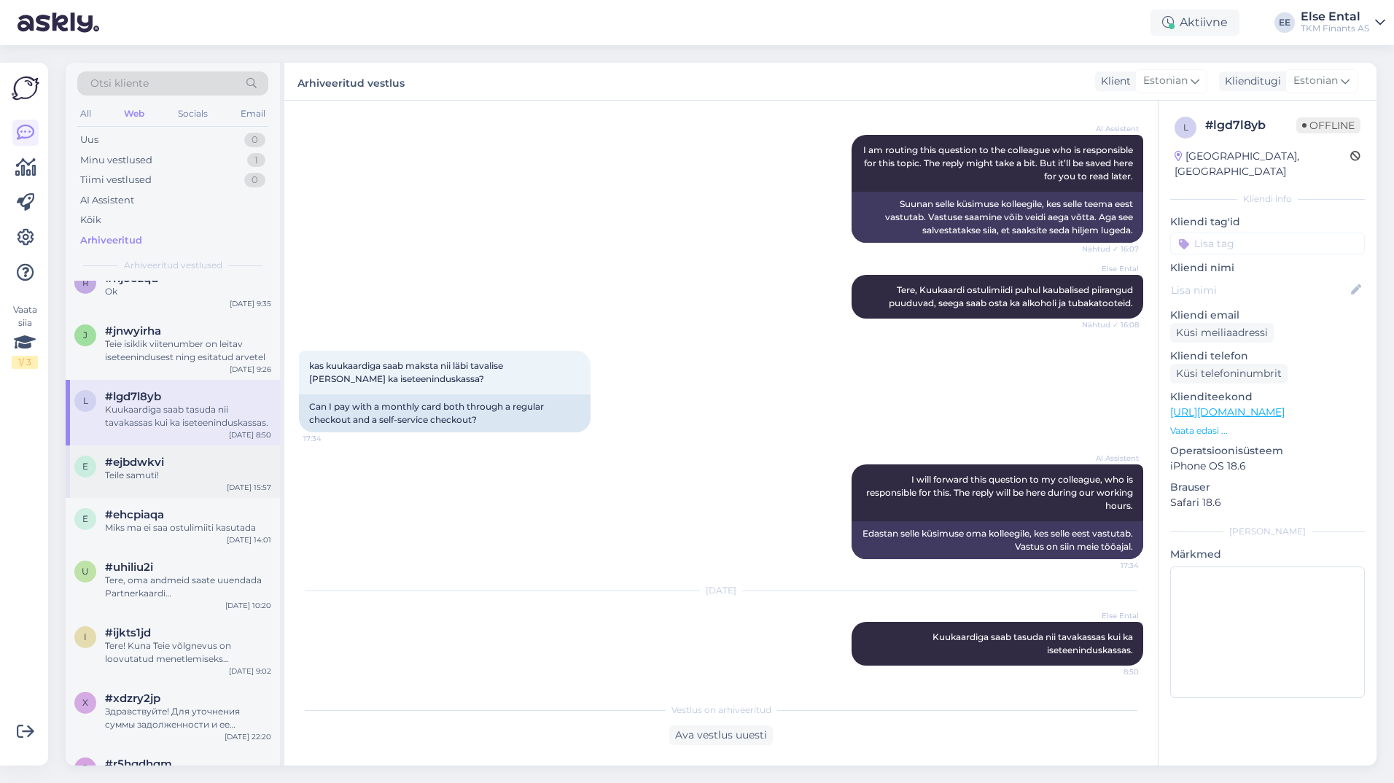
click at [173, 475] on div "Teile samuti!" at bounding box center [188, 475] width 166 height 13
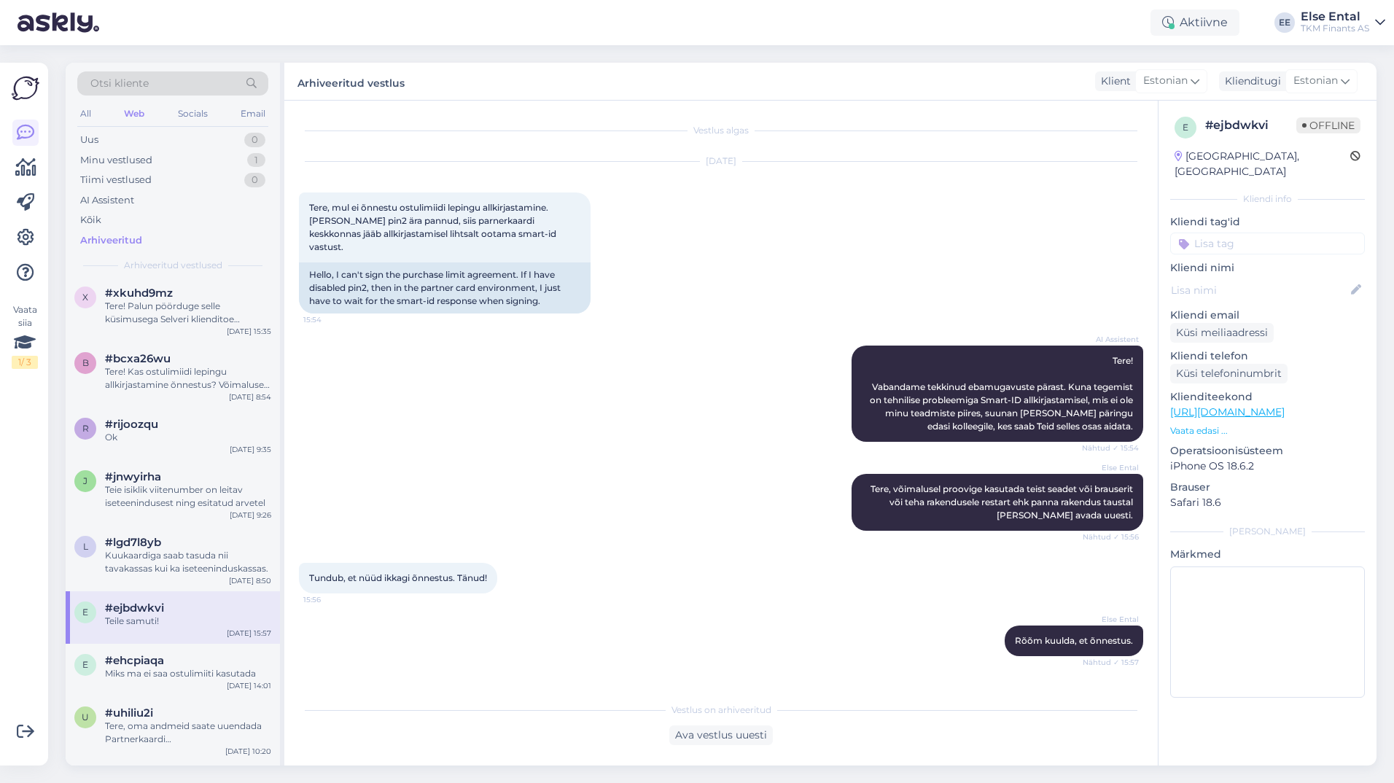
scroll to position [0, 0]
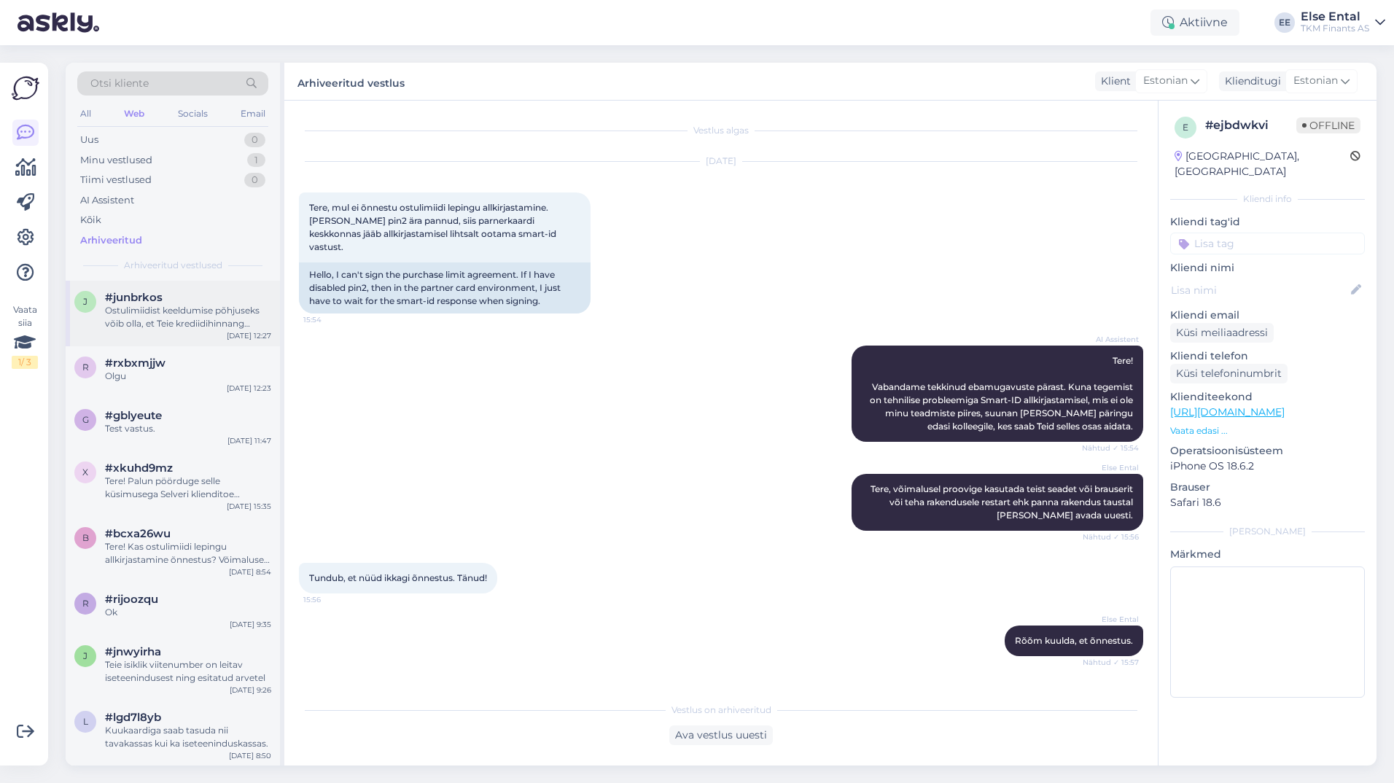
click at [157, 316] on div "Ostulimiidist keeldumise põhjuseks võib olla, et Teie krediidihinnang ostulimii…" at bounding box center [188, 317] width 166 height 26
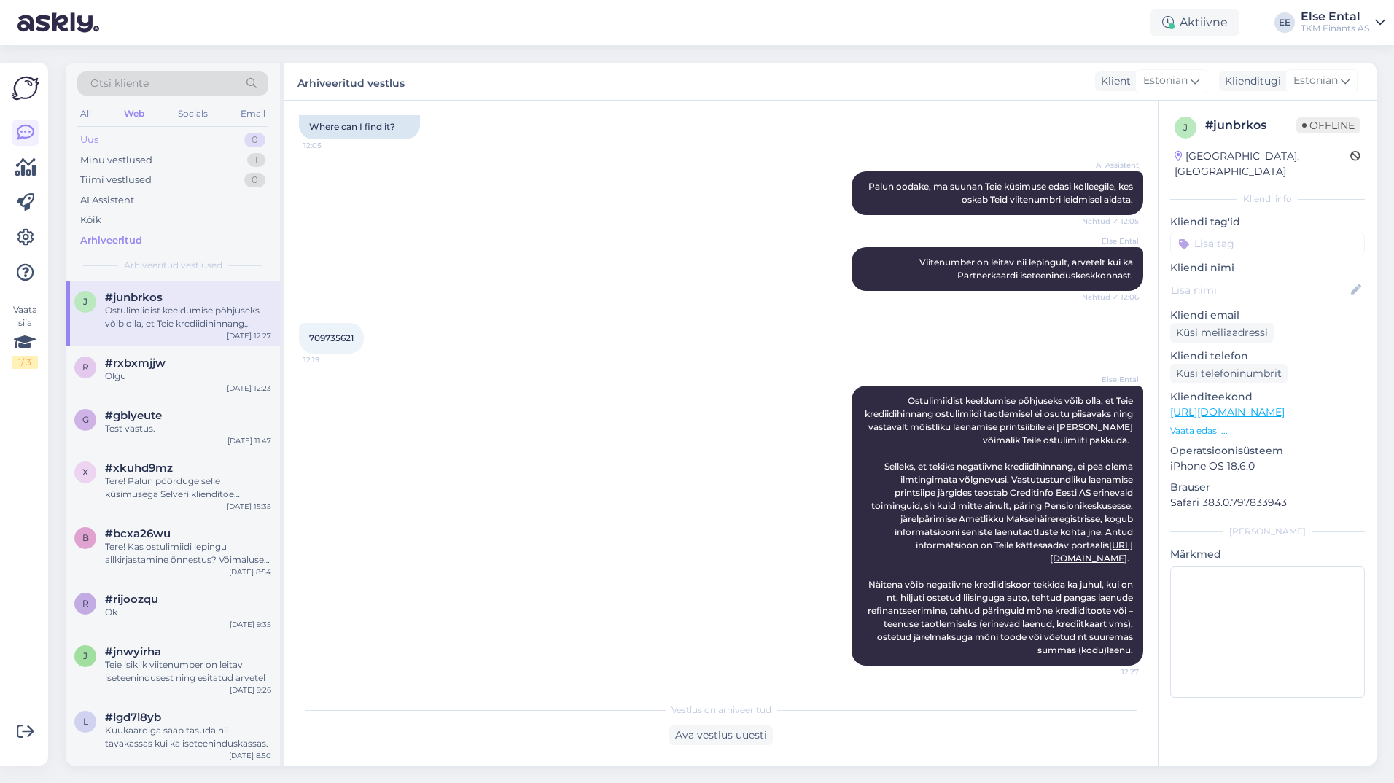
click at [123, 149] on div "Uus 0" at bounding box center [172, 140] width 191 height 20
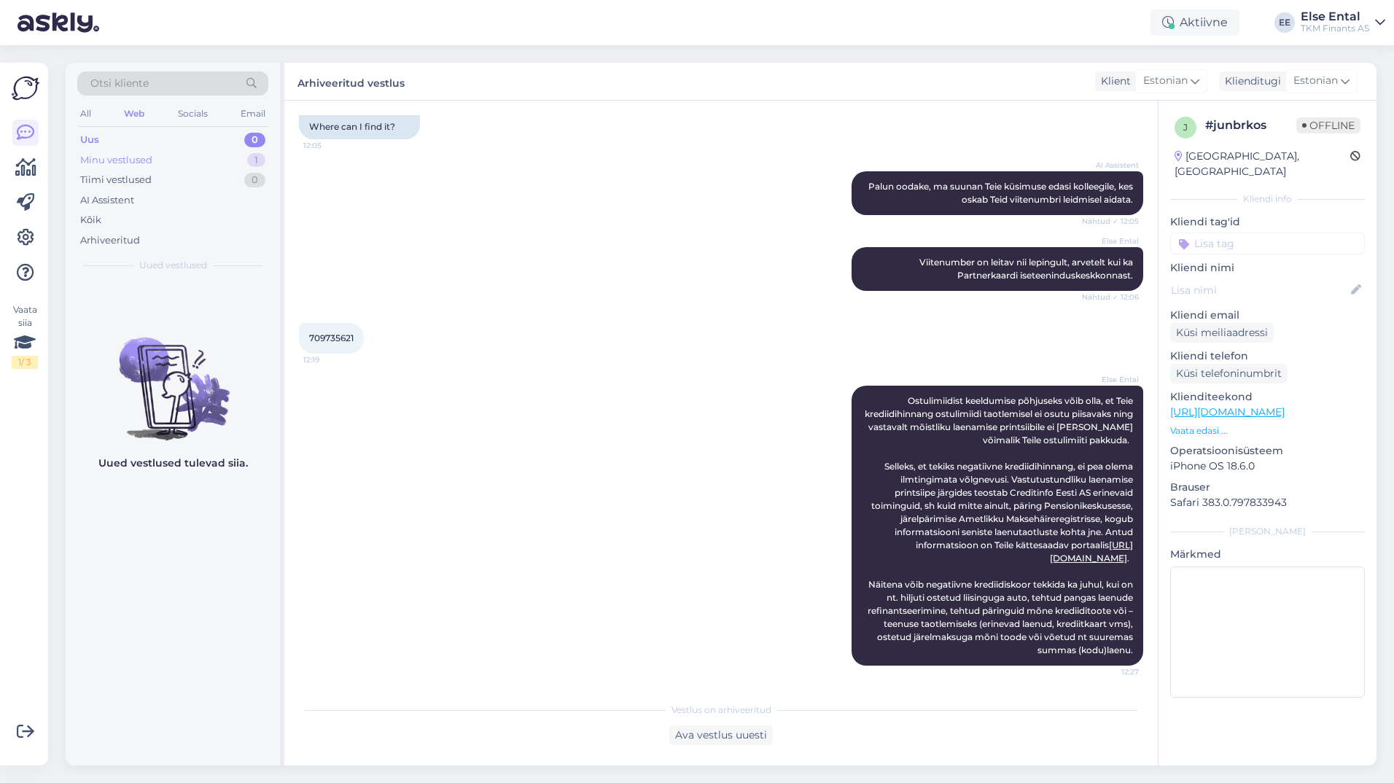
click at [117, 154] on div "Minu vestlused" at bounding box center [116, 160] width 72 height 15
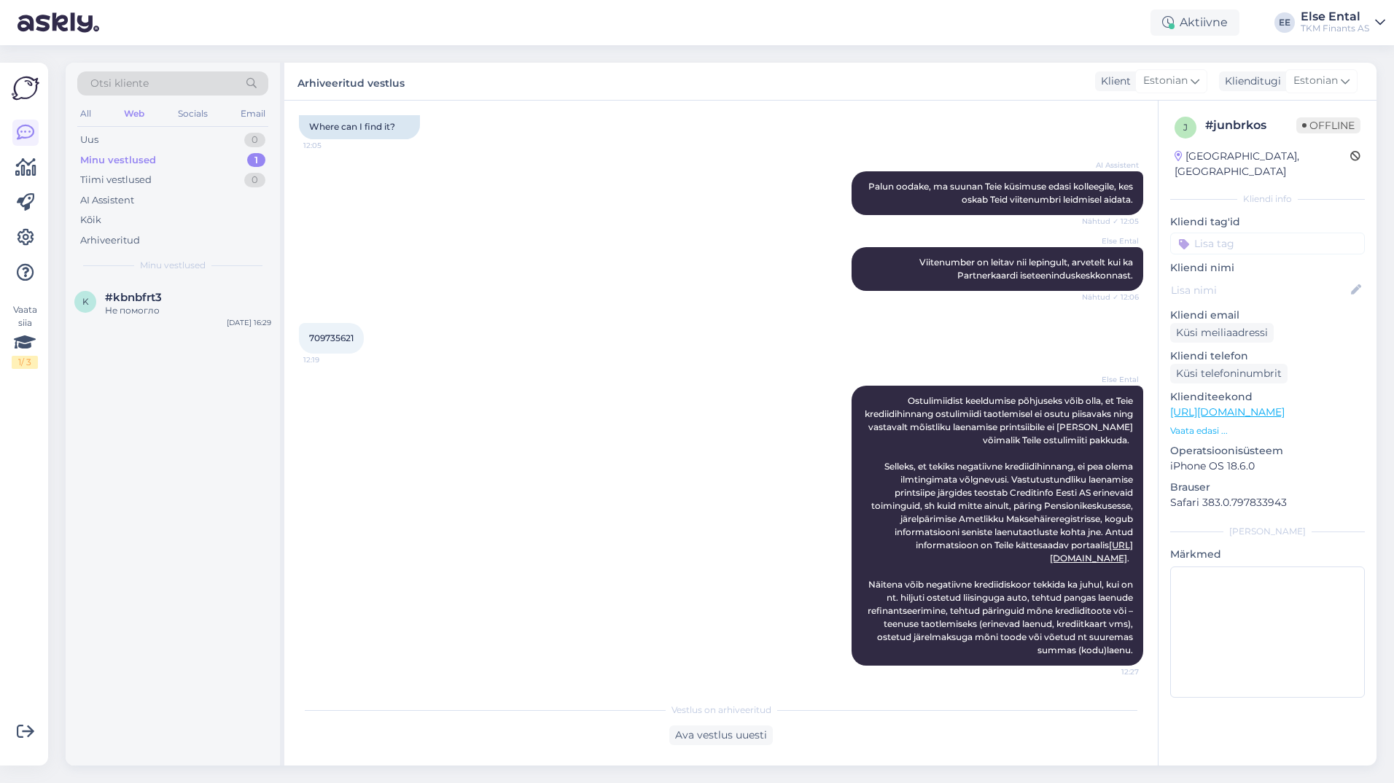
click at [127, 279] on div "Otsi kliente All Web Socials Email Uus 0 Minu vestlused 1 Tiimi vestlused 0 AI …" at bounding box center [173, 172] width 214 height 218
click at [128, 308] on div "Не помогло" at bounding box center [188, 310] width 166 height 13
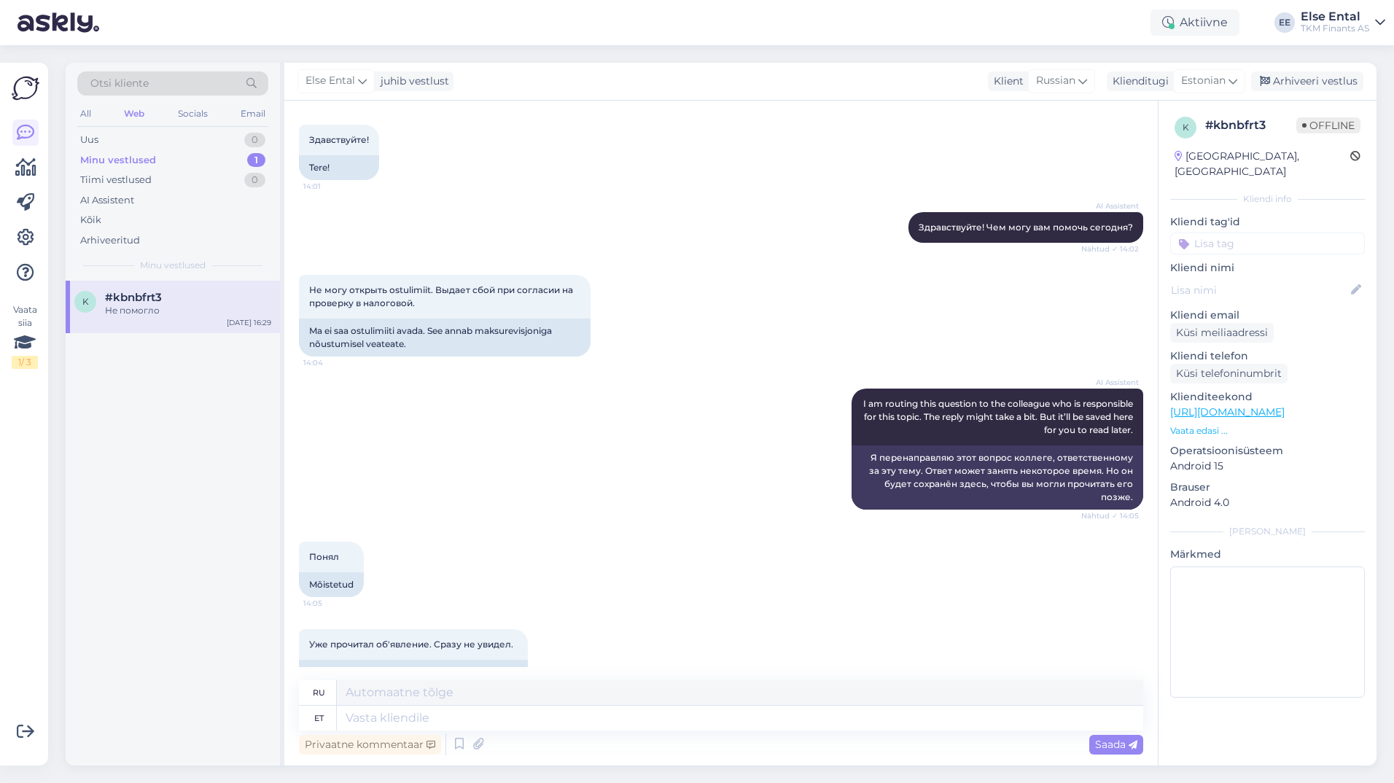
scroll to position [505, 0]
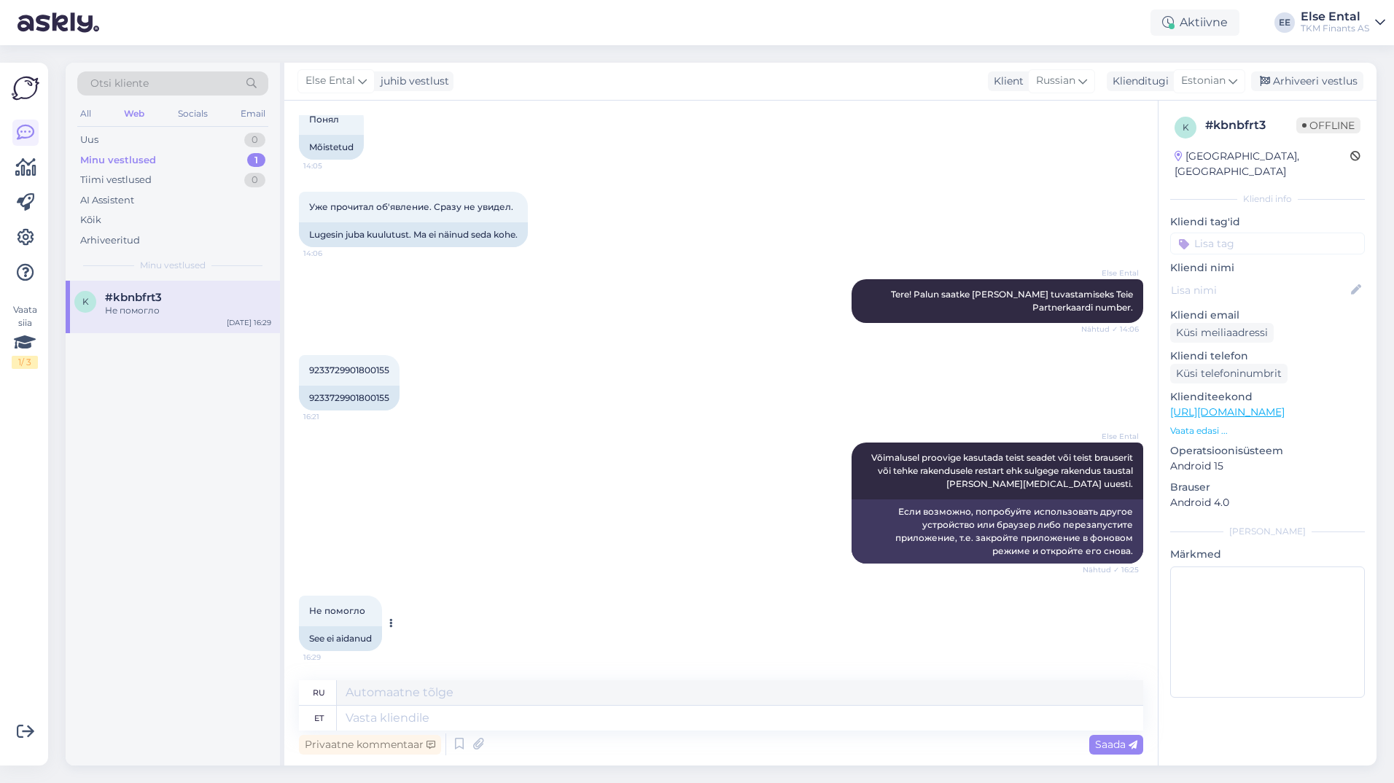
click at [394, 648] on div at bounding box center [388, 623] width 13 height 55
click at [458, 719] on textarea at bounding box center [740, 718] width 806 height 25
click at [412, 721] on textarea at bounding box center [740, 718] width 806 height 25
type textarea "Palun"
type textarea "Пожалуйста"
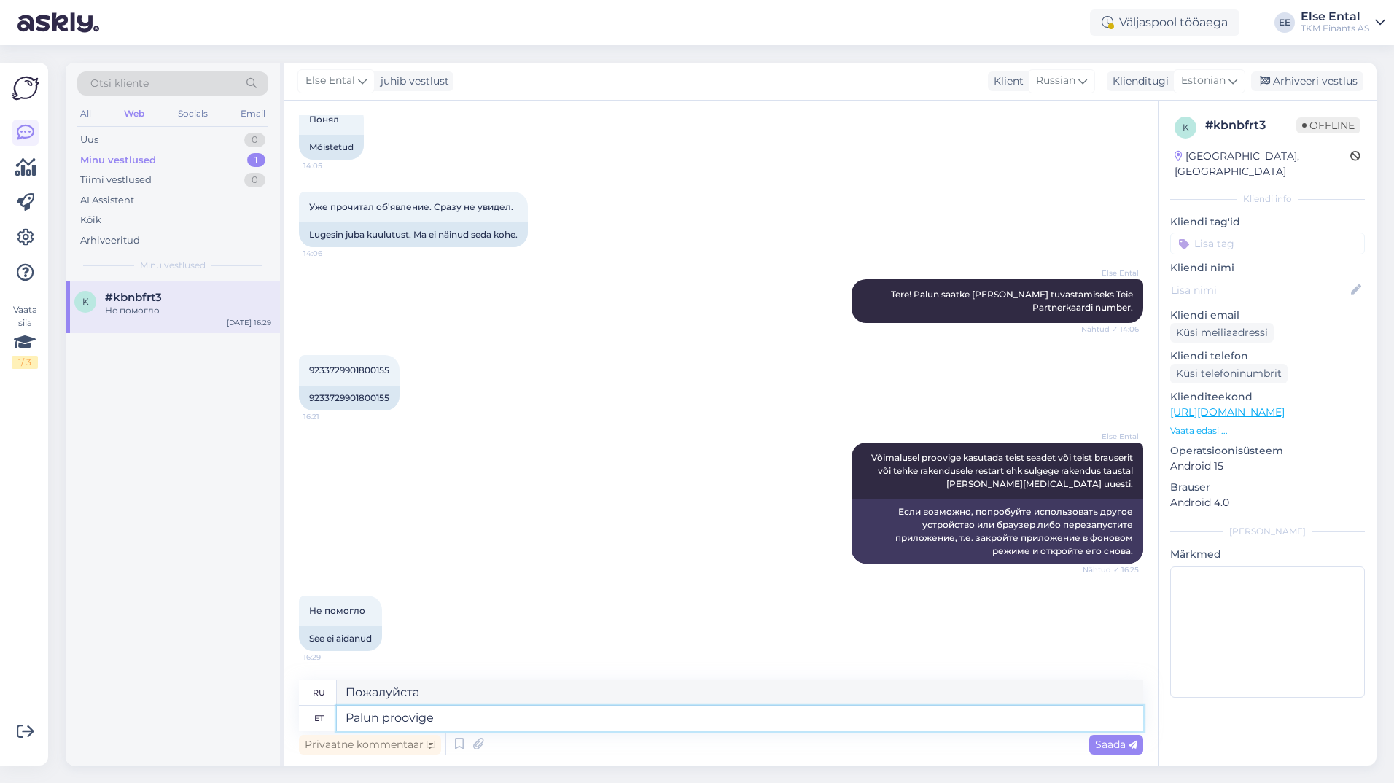
type textarea "Palun proovige"
type textarea "Пожалуйста, попробуйте."
type textarea "Palun proovige mõne a"
type textarea "Пожалуйста, попробуйте"
type textarea "Palun proovige mõne aja"
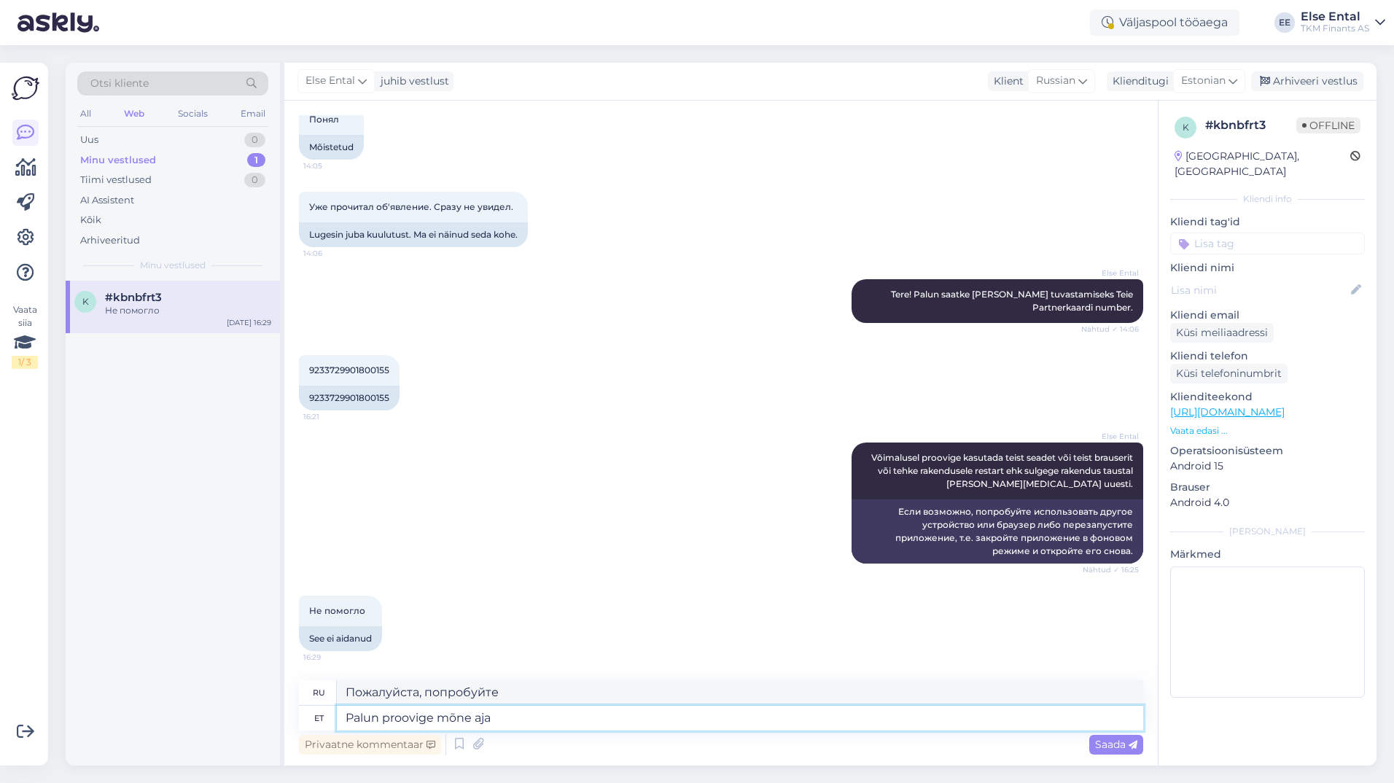
type textarea "Пожалуйста, попробуйте еще раз позже."
type textarea "Palun proovige mõne [PERSON_NAME]"
type textarea "Пожалуйста, попробуйте еще раз через некоторое время."
type textarea "Palun proovige mõne [PERSON_NAME] uuesti. [GEOGRAPHIC_DATA]"
type textarea "Пожалуйста, попробуйте ещё раз через некоторое время. Для нас"
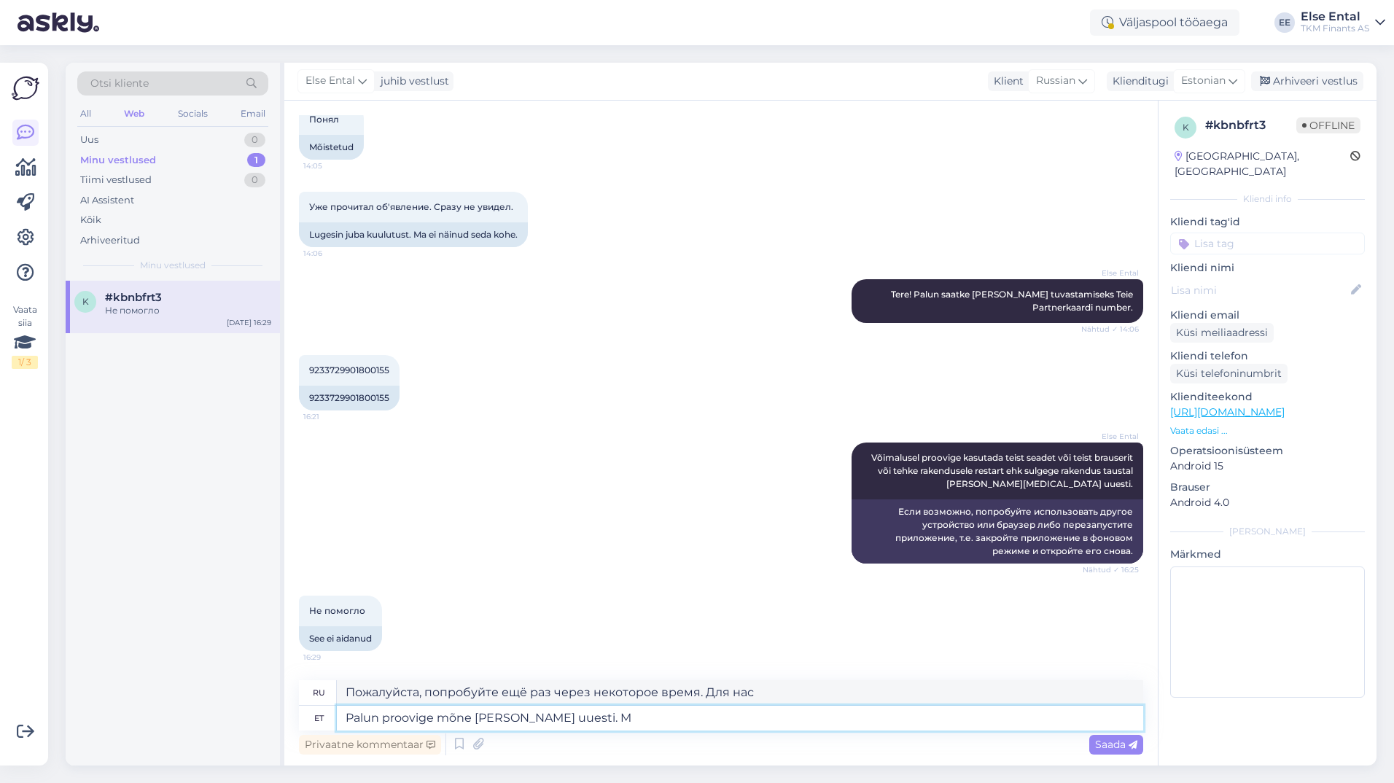
type textarea "Palun proovige mõne [PERSON_NAME] uuesti."
type textarea "Пожалуйста, попробуйте еще раз через некоторое время."
type textarea "Palun proovige mõne [PERSON_NAME] uuesti. Hetkel ei"
type textarea "Пожалуйста, попробуйте ещё раз через некоторое время. В настоящее время"
type textarea "Palun proovige mõne [PERSON_NAME] uuesti. Hetkel ei to"
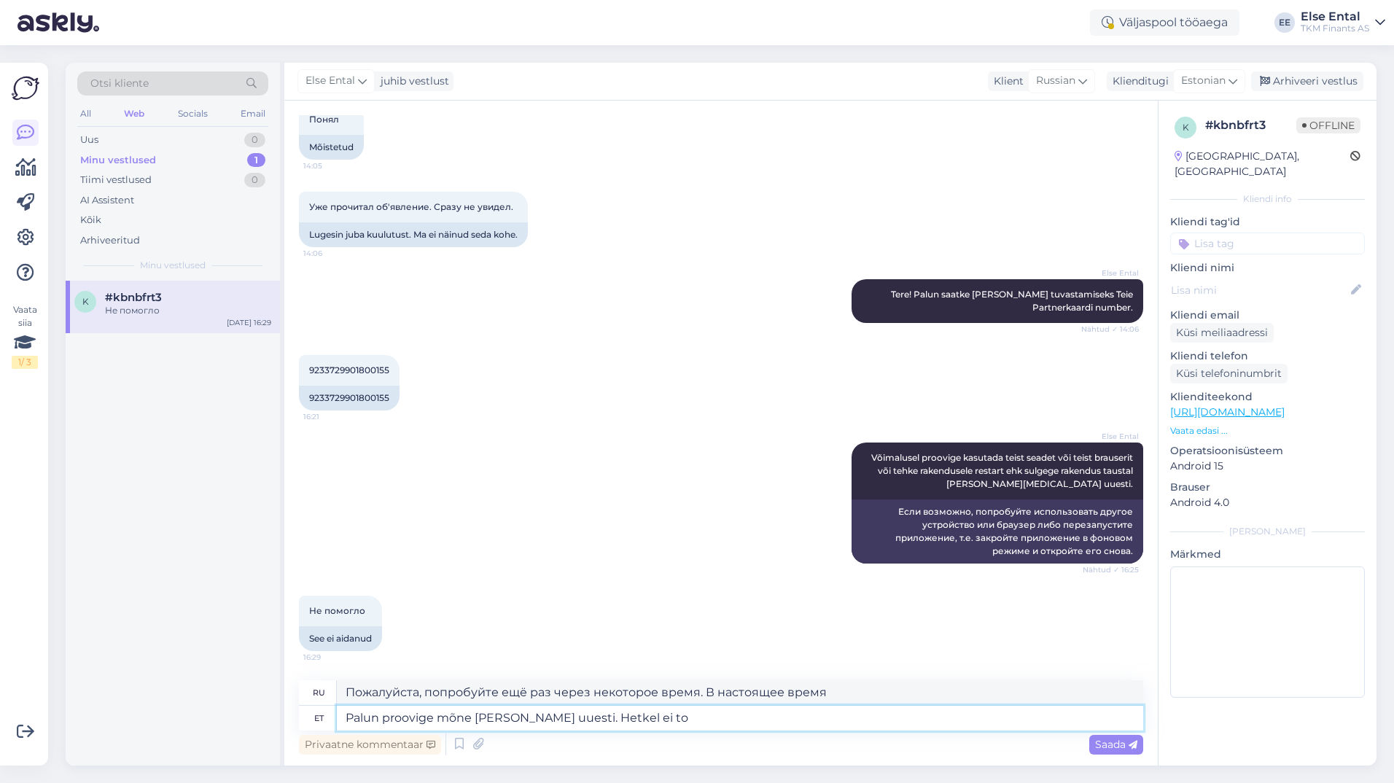
type textarea "Попробуйте ещё раз через некоторое время. Сейчас нет."
type textarea "Palun proovige mõne [PERSON_NAME] uuesti. Hetkel ei tohi"
type textarea "Попробуйте ещё раз через некоторое время. В настоящее время недоступно."
type textarea "Palun proovige mõne [PERSON_NAME] uuesti. Hetkel ei tohiks m"
type textarea "Попробуйте ещё раз через некоторое время. Сейчас это сделать не получится."
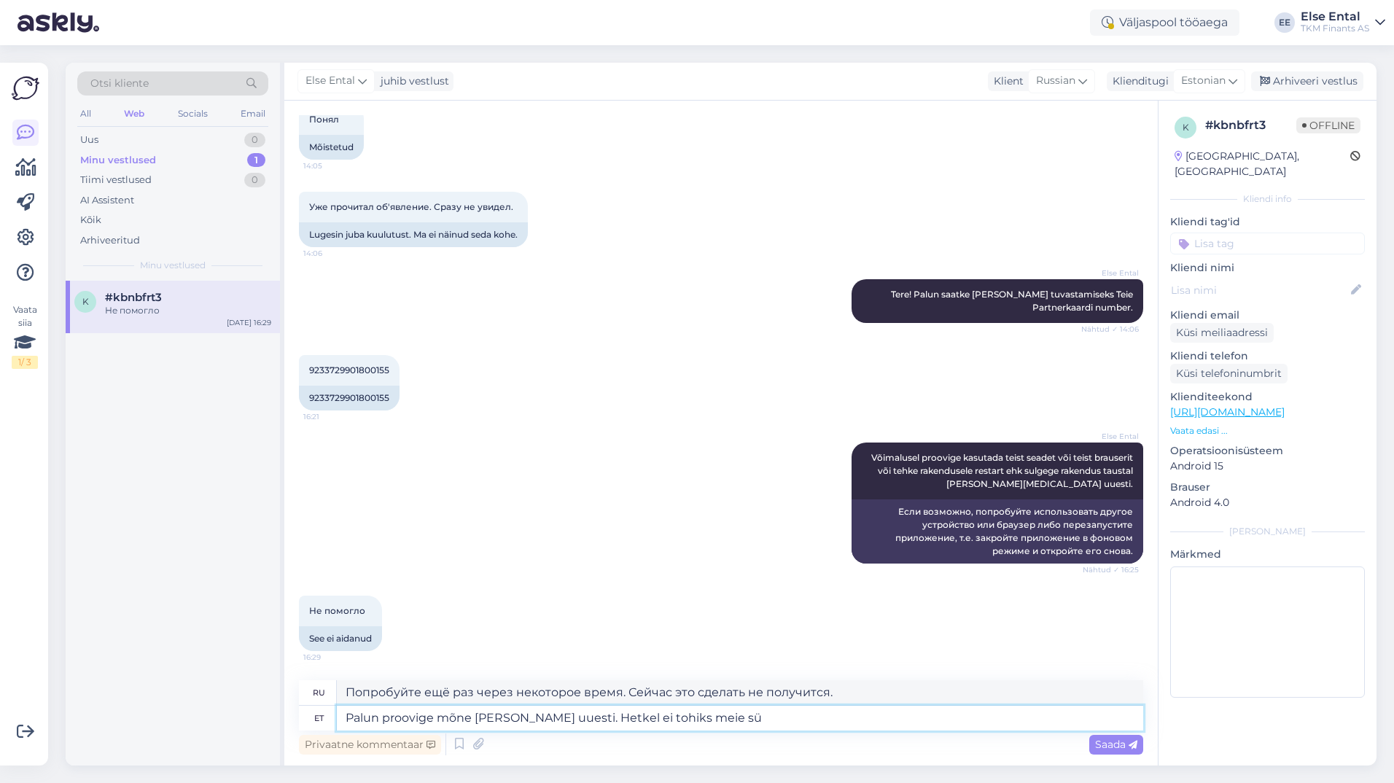
type textarea "Palun proovige mõne [PERSON_NAME] uuesti. Hetkel ei tohiks meie süs"
type textarea "Пожалуйста, попробуйте ещё раз через некоторое время. Мы не сможем..."
type textarea "Palun proovige mõne [PERSON_NAME] uuesti. Hetkel ei tohiks meie süsteemides"
type textarea "Пожалуйста, попробуйте ещё раз через некоторое время. На данный момент в наших …"
type textarea "Palun proovige mõne [PERSON_NAME] uuesti. Hetkel ei tohiks meie süsteemides teh…"
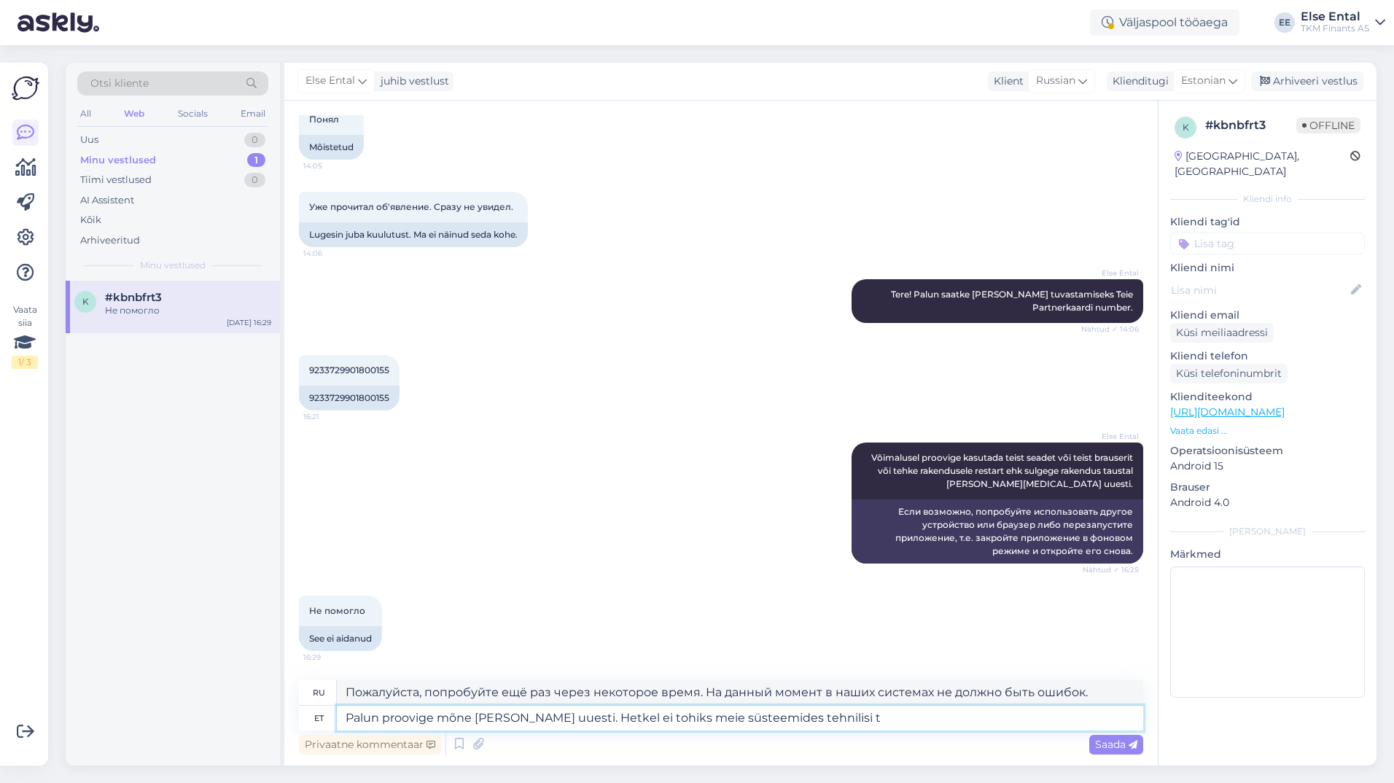
type textarea "Пожалуйста, попробуйте ещё раз через некоторое время. На данный момент техничес…"
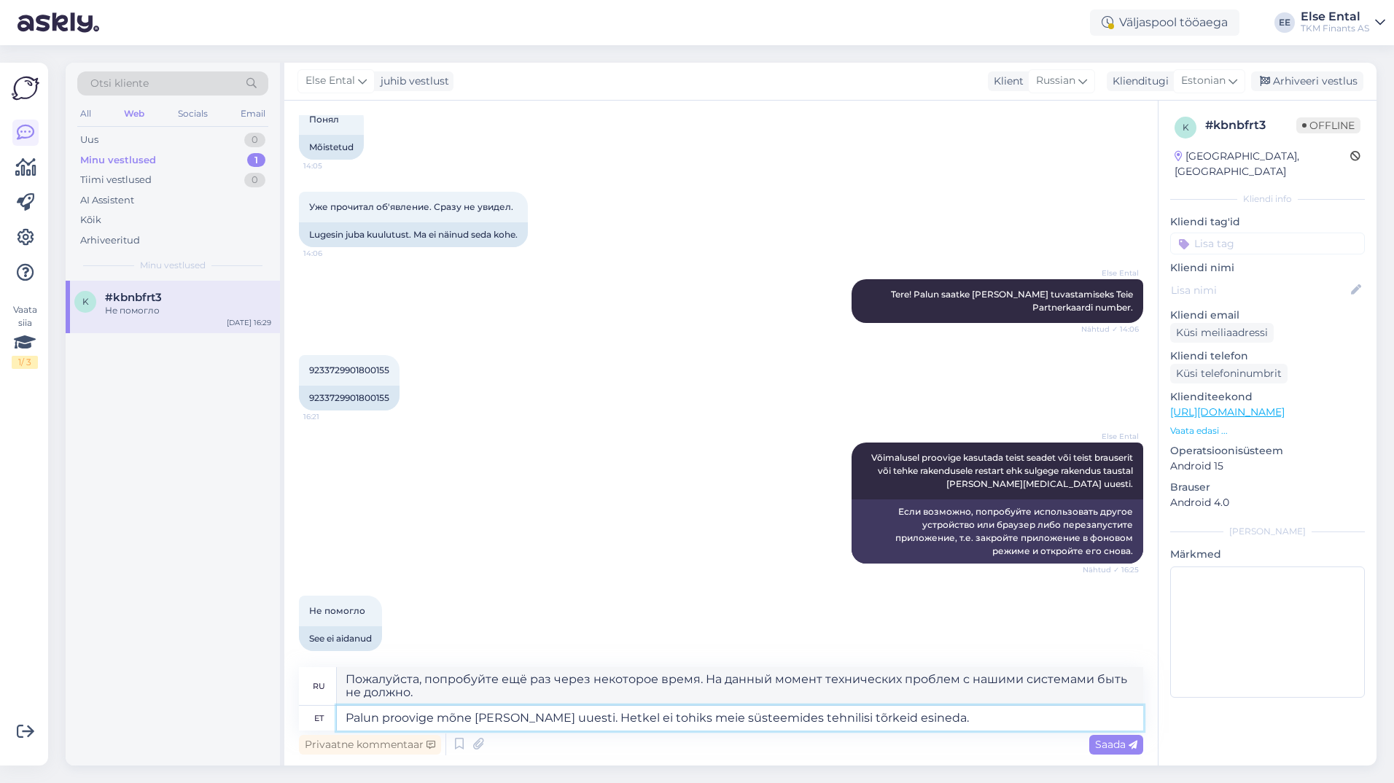
drag, startPoint x: 664, startPoint y: 721, endPoint x: 617, endPoint y: 722, distance: 46.7
click at [617, 722] on textarea "Palun proovige mõne [PERSON_NAME] uuesti. Hetkel ei tohiks meie süsteemides teh…" at bounding box center [740, 718] width 806 height 25
click at [937, 715] on textarea "Palun proovige mõne [PERSON_NAME] uuesti. Hetkel ei tohiks meie süsteemides teh…" at bounding box center [740, 718] width 806 height 25
click at [961, 719] on textarea "Palun proovige mõne [PERSON_NAME] uuesti. Hetkel ei tohiks meie süsteemides teh…" at bounding box center [740, 718] width 806 height 25
click at [932, 721] on textarea "Palun proovige mõne [PERSON_NAME] uuesti. Hetkel ei tohiks meie süsteemides teh…" at bounding box center [740, 718] width 806 height 25
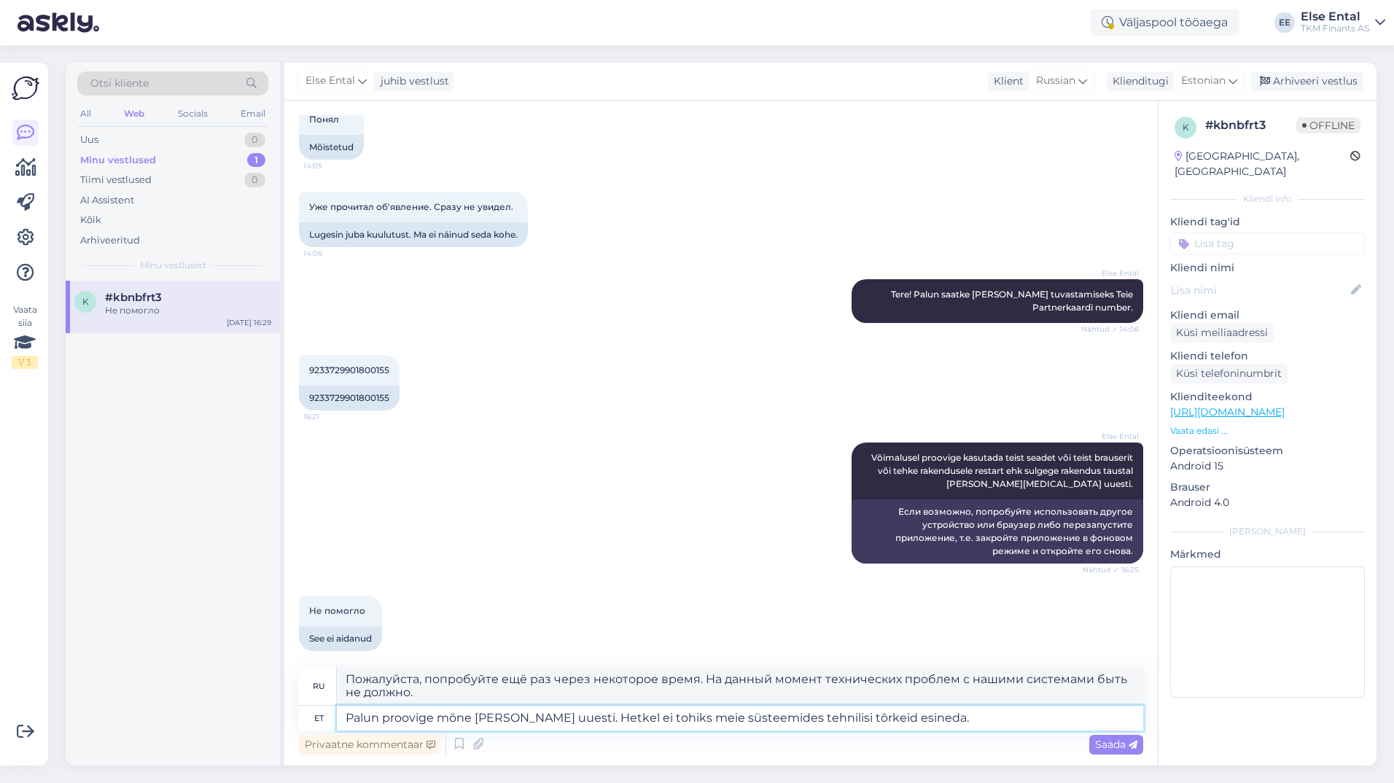
click at [483, 718] on textarea "Palun proovige mõne [PERSON_NAME] uuesti. Hetkel ei tohiks meie süsteemides teh…" at bounding box center [740, 718] width 806 height 25
type textarea "Palun proovige mõne het pärast uuesti. Hetkel ei tohiks meie süsteemides tehnil…"
type textarea "Повторите попытку через несколько минут. На данный момент технических проблем с…"
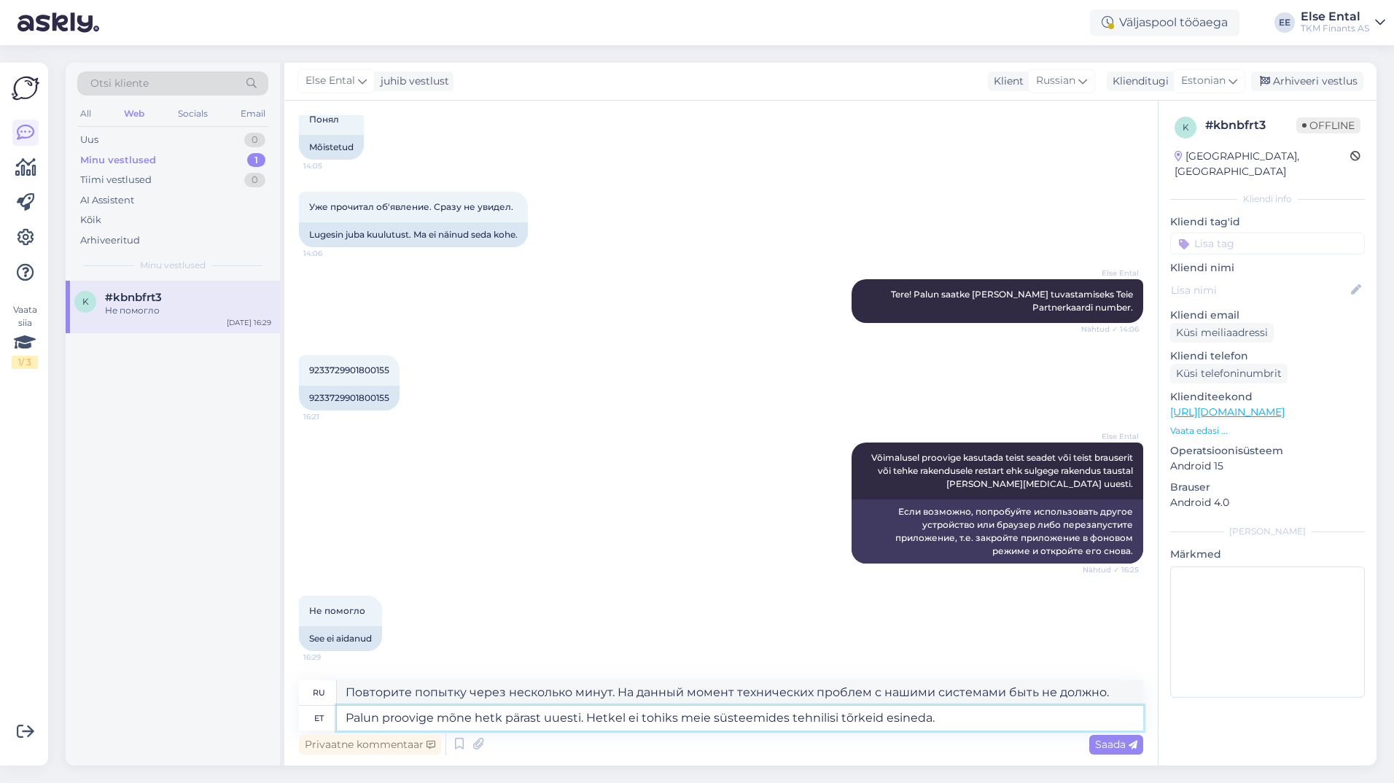
type textarea "Palun proovige [PERSON_NAME] pärast uuesti. Hetkel ei tohiks meie süsteemides t…"
type textarea "Повторите попытку через несколько минут. На данный момент технических проблем с…"
click at [985, 730] on textarea "Palun proovige [PERSON_NAME] pärast uuesti. Hetkel ei tohiks meie süsteemides t…" at bounding box center [740, 718] width 806 height 25
type textarea "Palun proovige [PERSON_NAME] pärast uuesti. Hetkel ei tohiks meie süsteemides t…"
click at [1122, 743] on span "Saada" at bounding box center [1116, 744] width 42 height 13
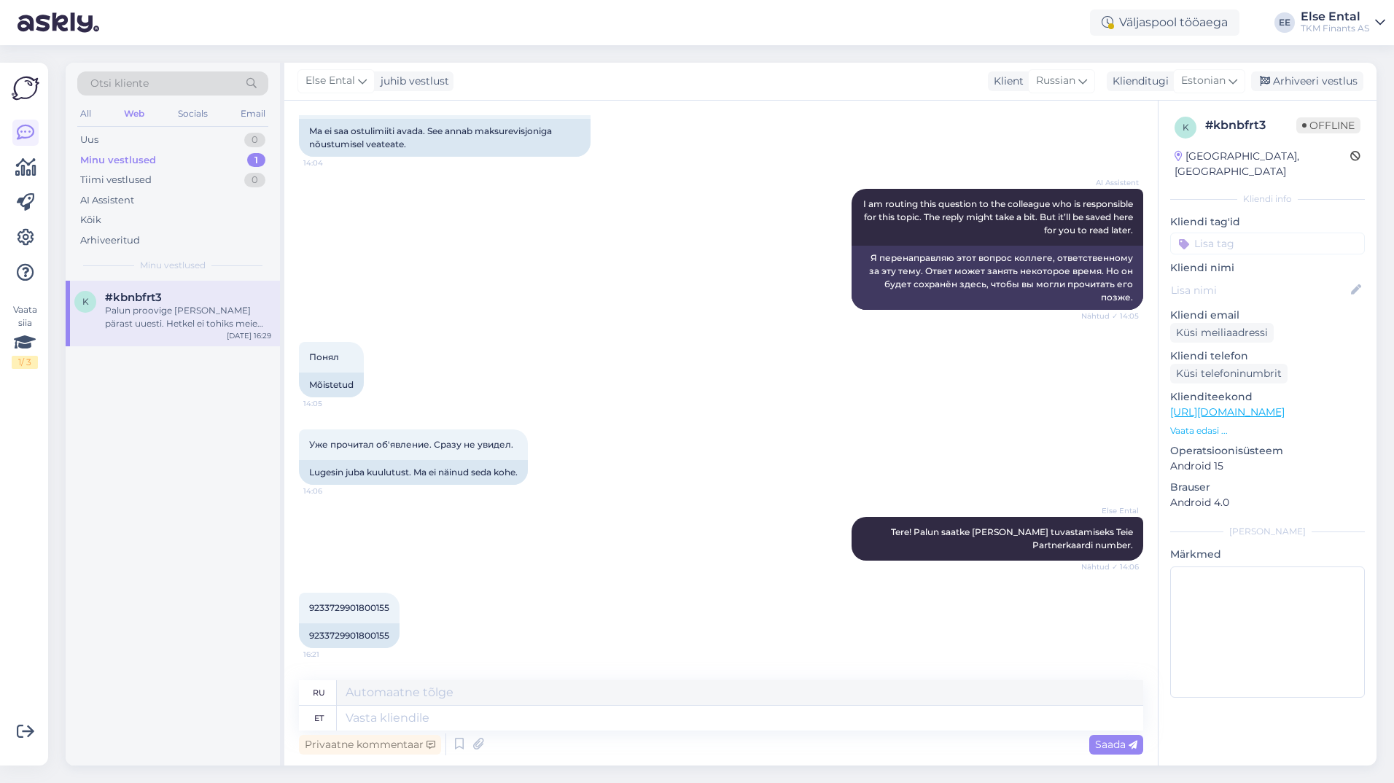
scroll to position [632, 0]
